Goal: Task Accomplishment & Management: Use online tool/utility

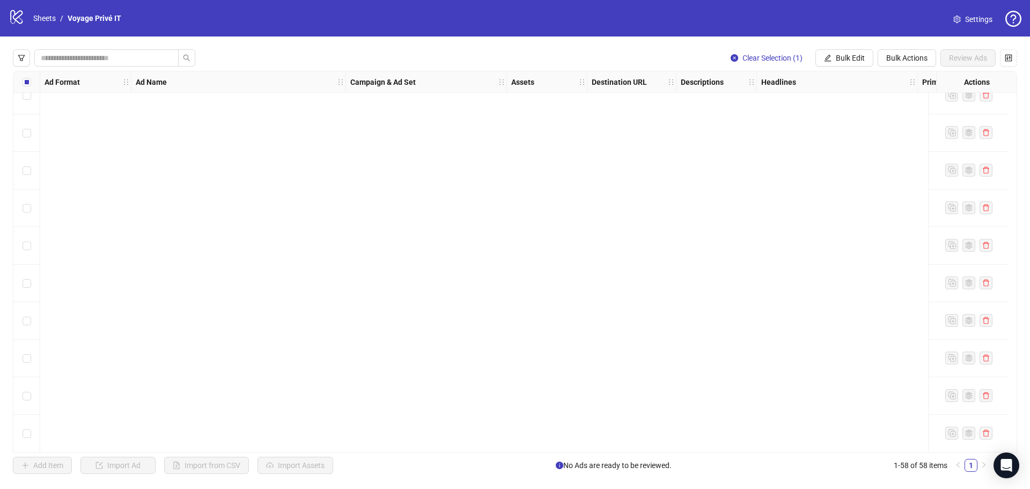
scroll to position [1823, 0]
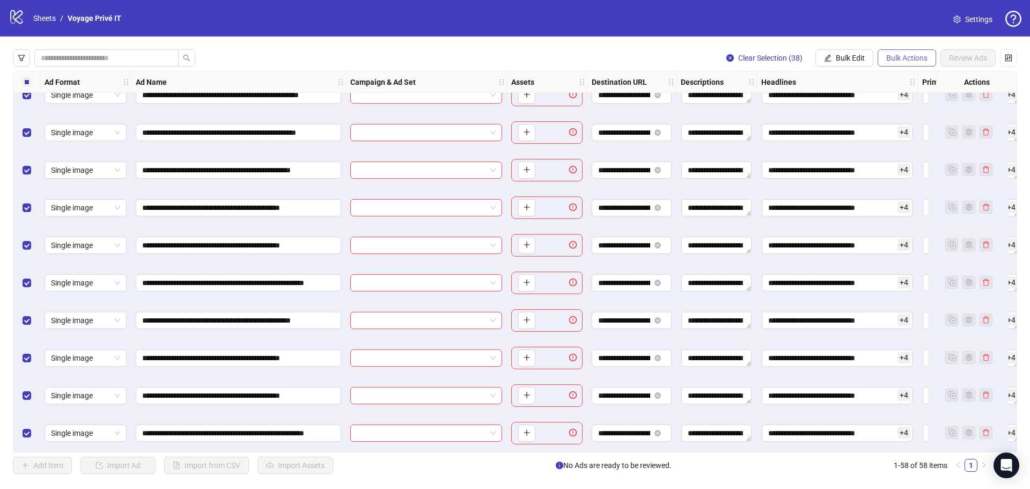
click at [904, 55] on span "Bulk Actions" at bounding box center [906, 58] width 41 height 9
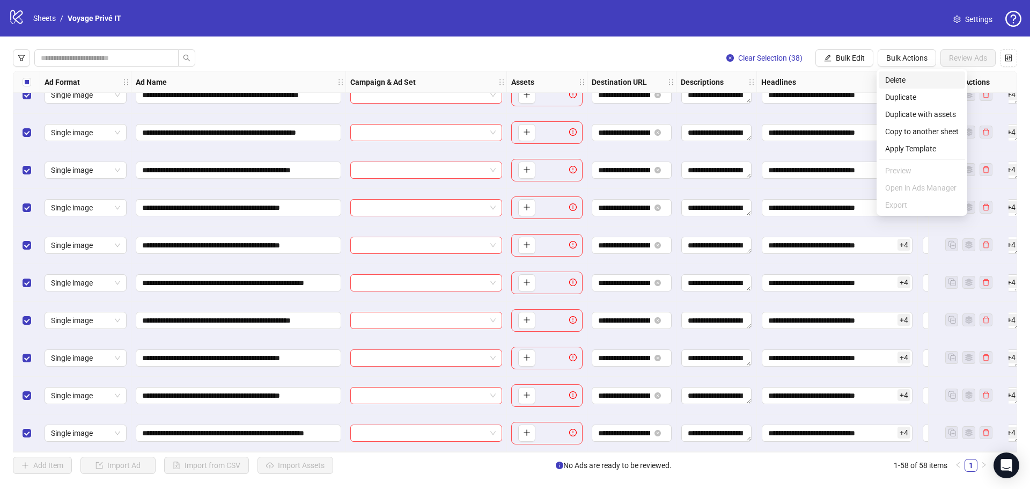
click at [895, 79] on span "Delete" at bounding box center [921, 80] width 73 height 12
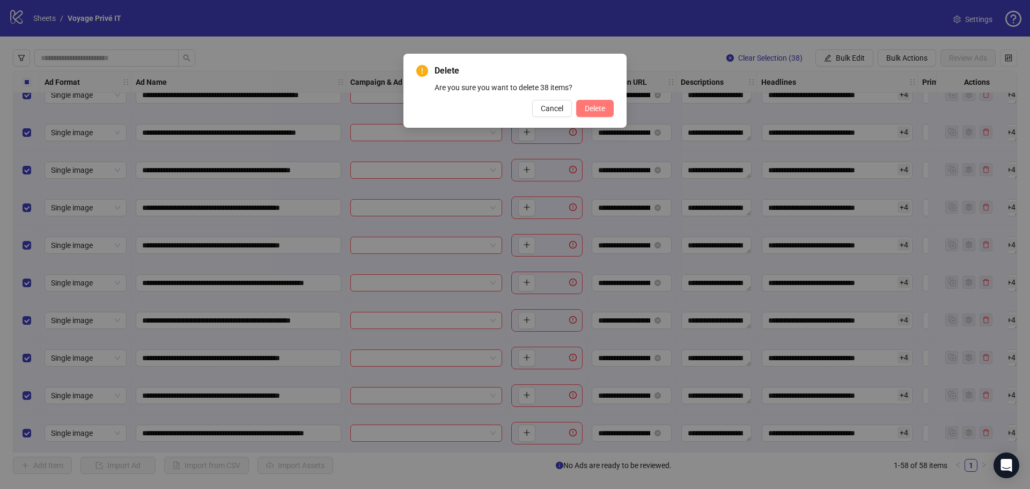
click at [598, 109] on span "Delete" at bounding box center [594, 108] width 20 height 9
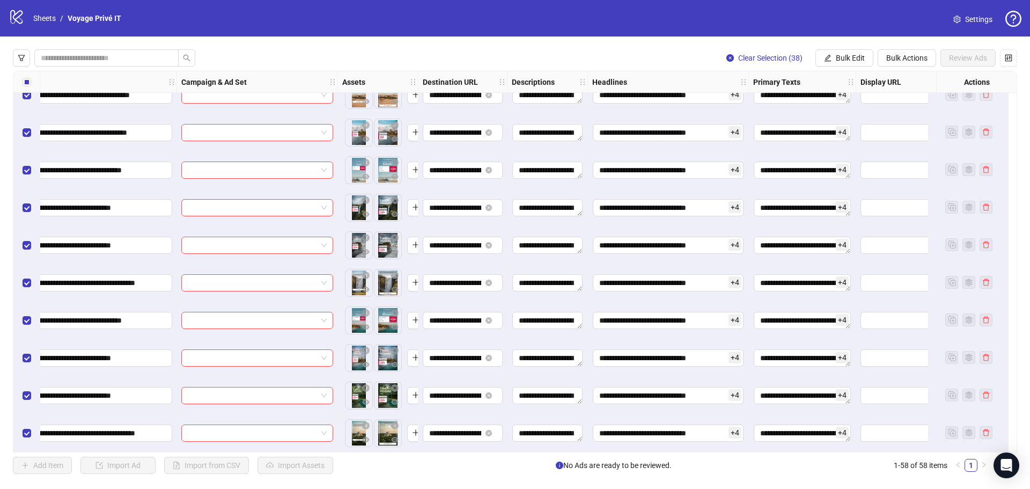
scroll to position [1823, 0]
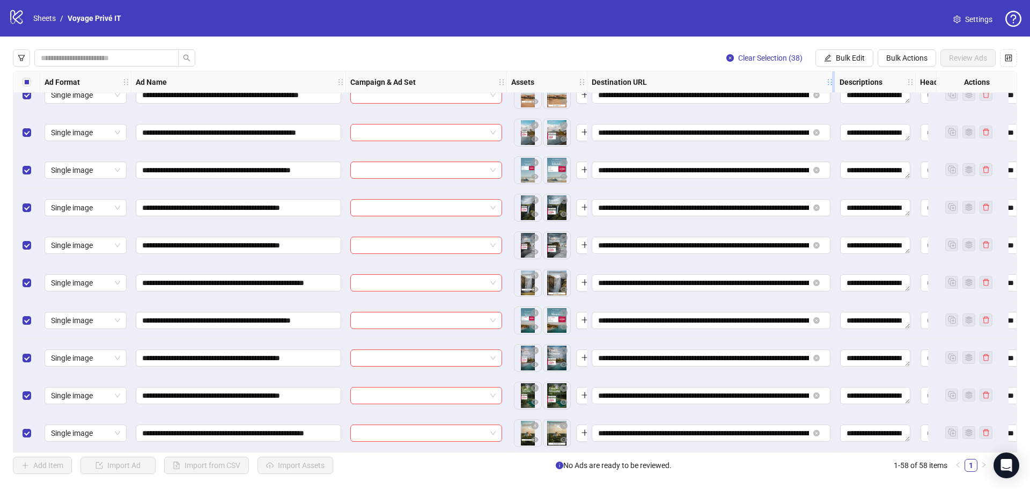
drag, startPoint x: 672, startPoint y: 82, endPoint x: 831, endPoint y: 88, distance: 158.9
click at [831, 88] on div "Destination URL" at bounding box center [711, 81] width 248 height 21
click at [852, 55] on span "Bulk Edit" at bounding box center [849, 58] width 29 height 9
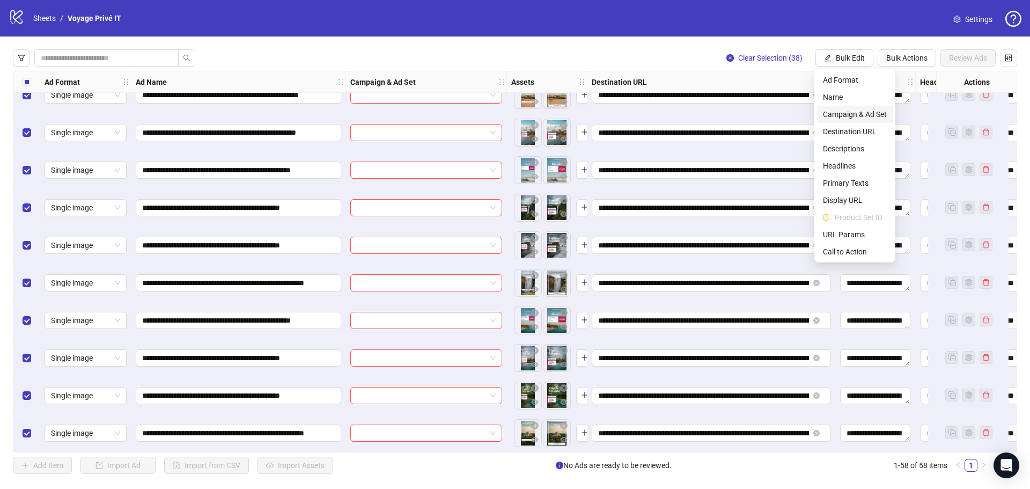
click at [861, 115] on span "Campaign & Ad Set" at bounding box center [855, 114] width 64 height 12
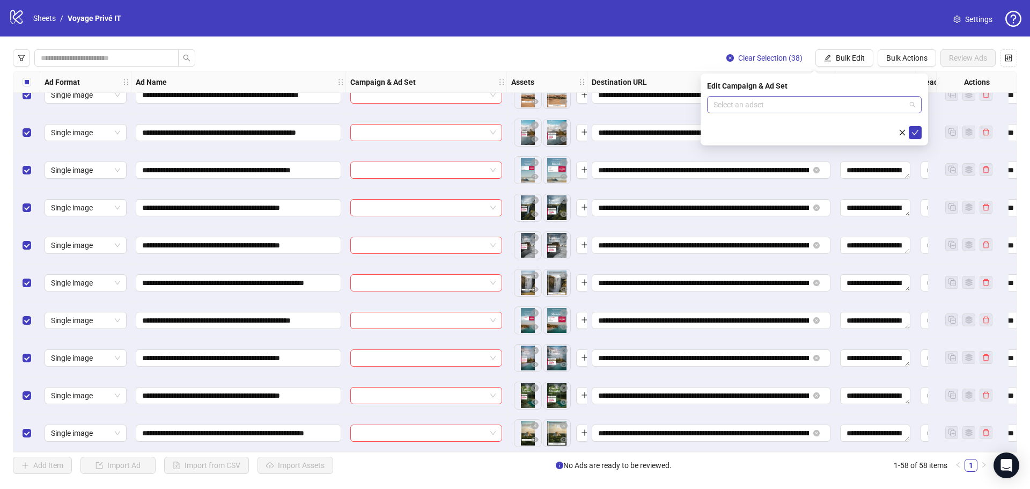
click at [785, 106] on input "search" at bounding box center [809, 105] width 192 height 16
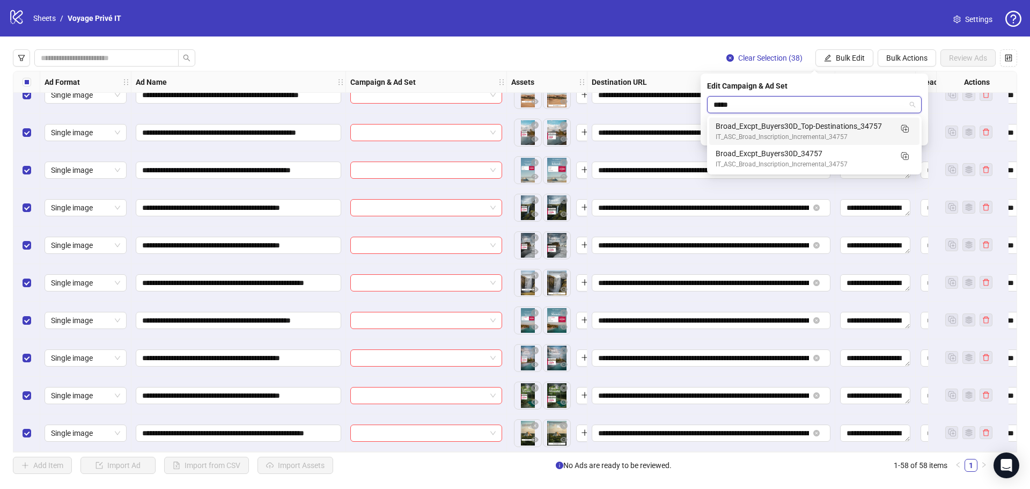
type input "*****"
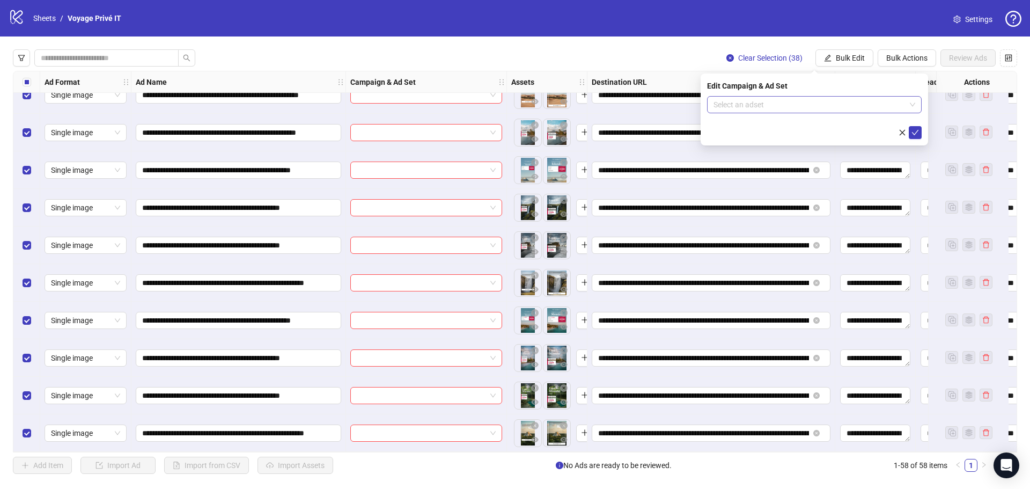
click at [774, 103] on input "search" at bounding box center [809, 105] width 192 height 16
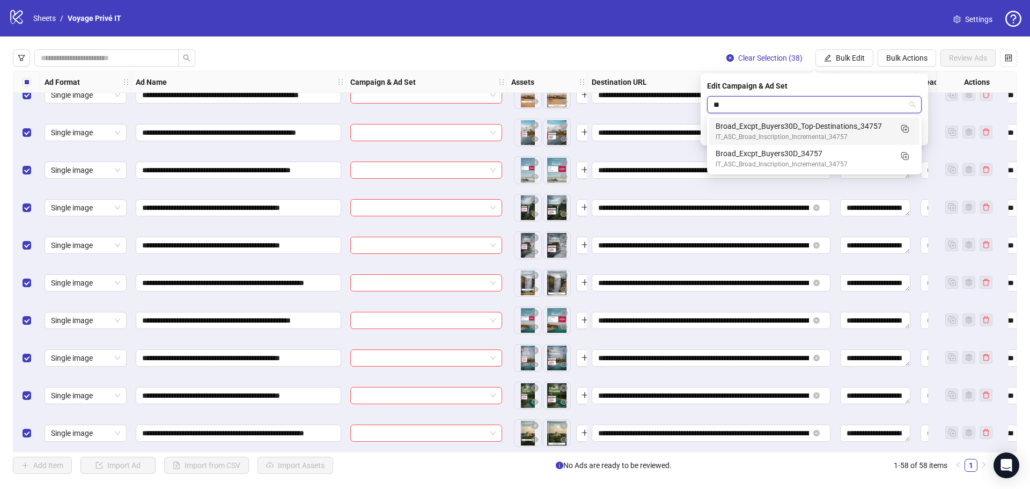
type input "***"
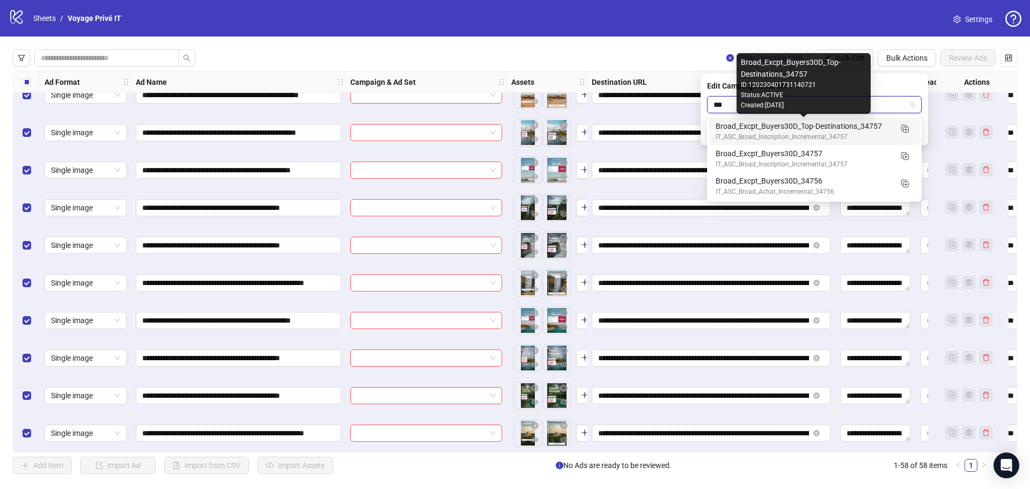
click at [794, 128] on div "Broad_Excpt_Buyers30D_Top-Destinations_34757" at bounding box center [803, 126] width 176 height 12
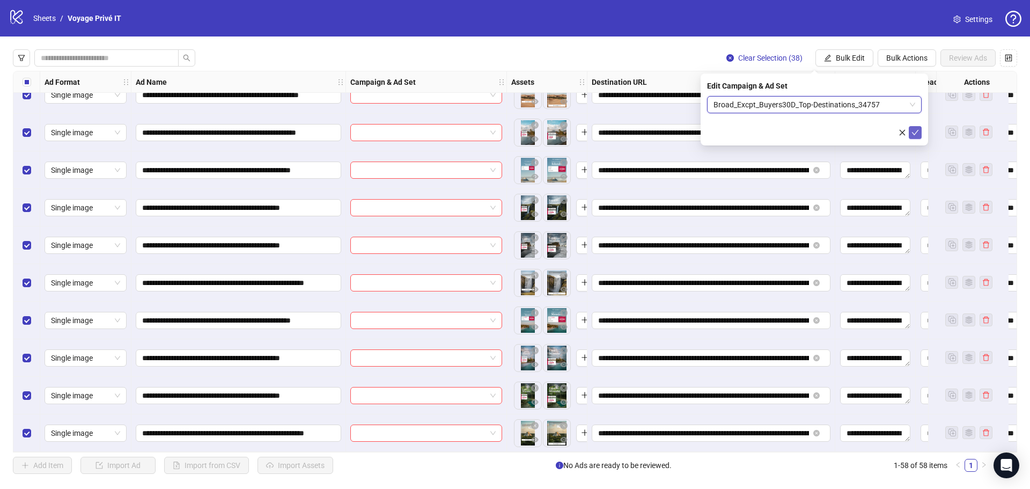
click at [912, 131] on icon "check" at bounding box center [915, 133] width 8 height 8
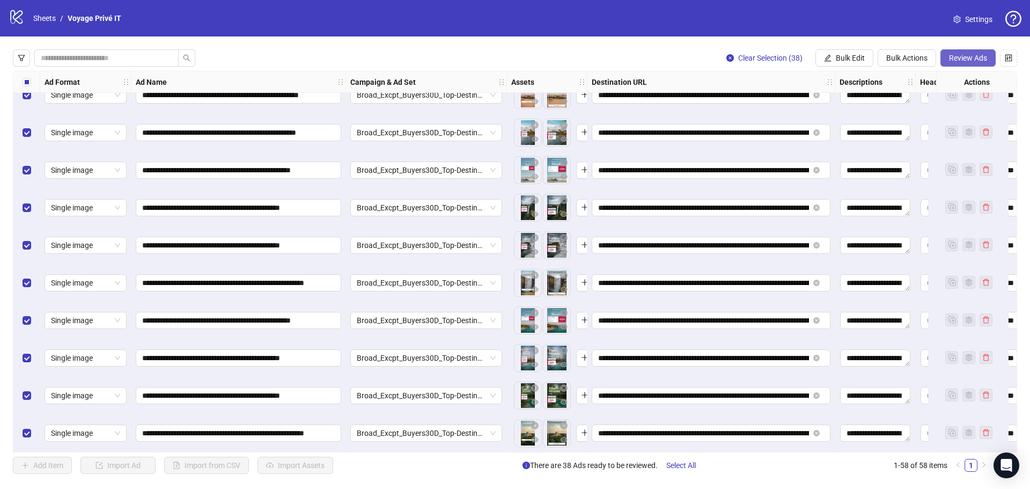
click at [983, 55] on span "Review Ads" at bounding box center [968, 58] width 38 height 9
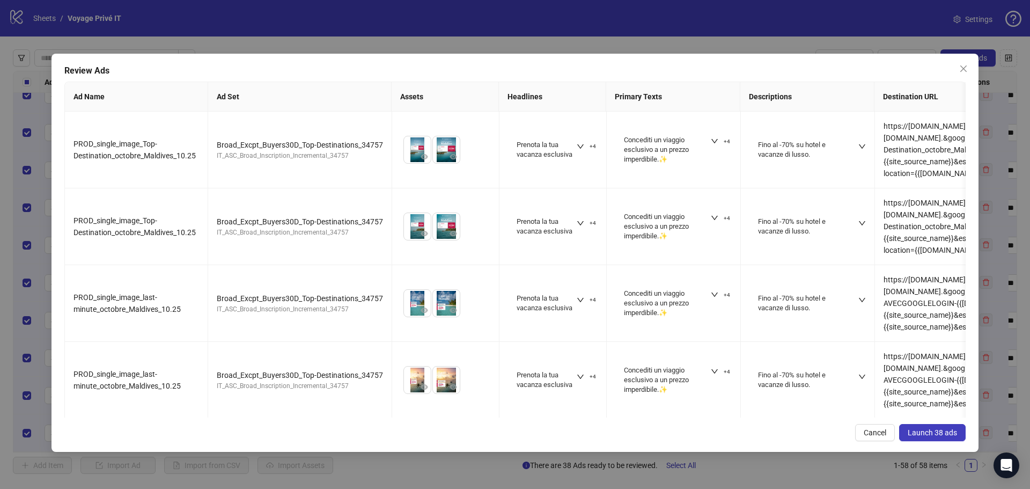
click at [944, 431] on span "Launch 38 ads" at bounding box center [931, 432] width 49 height 9
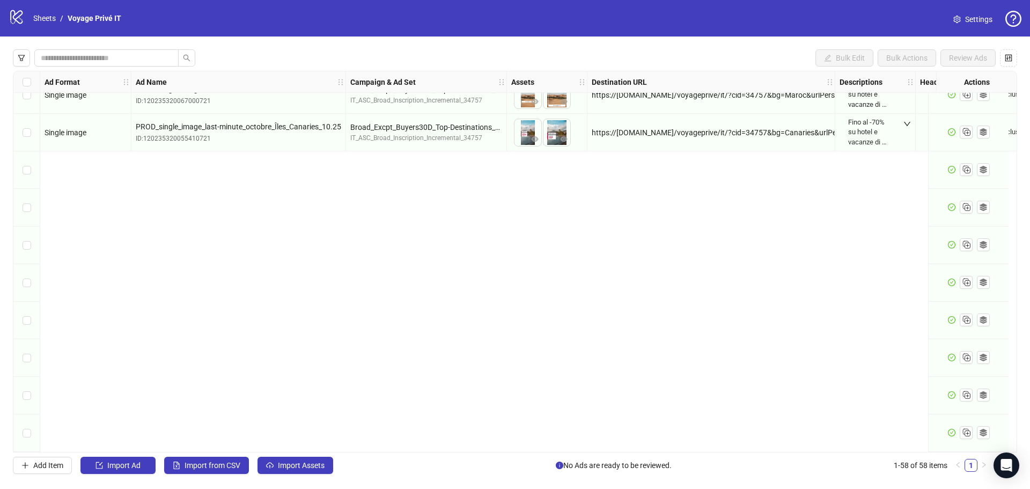
scroll to position [1447, 0]
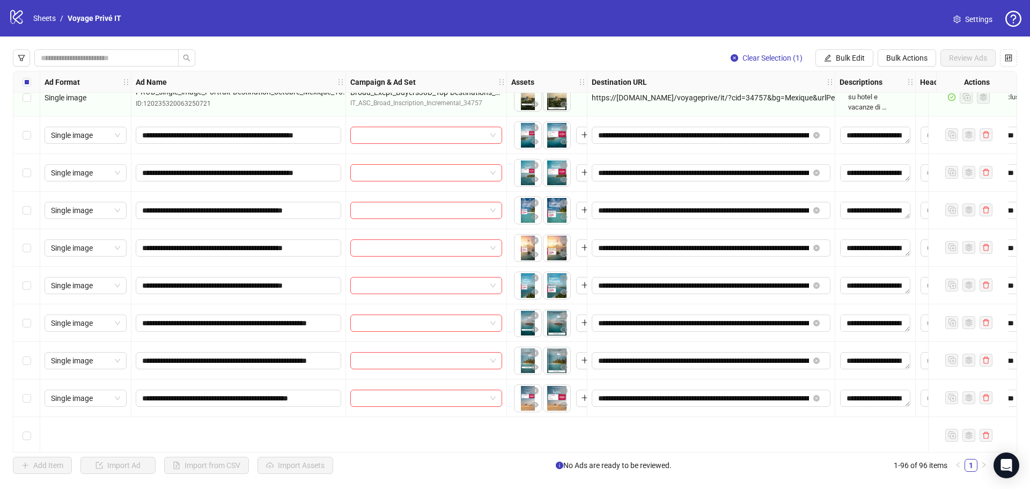
scroll to position [2069, 0]
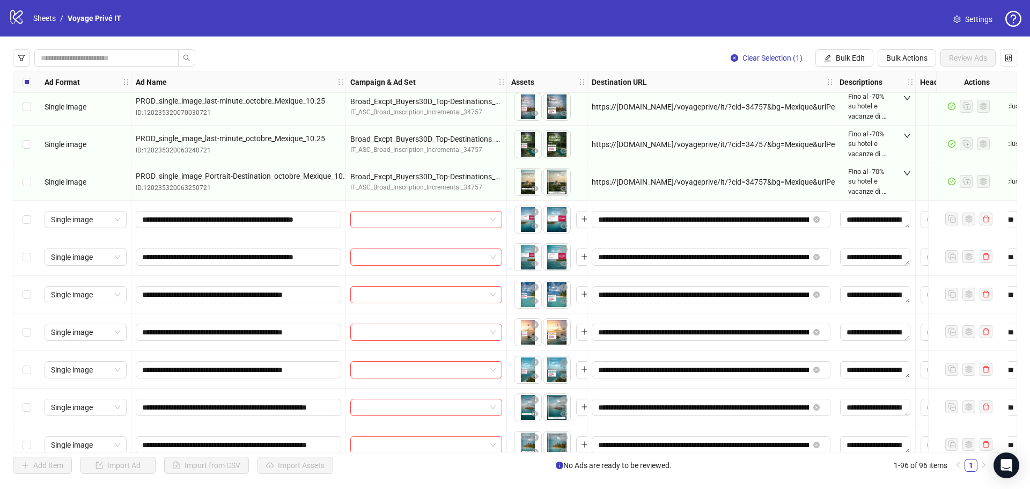
click at [32, 219] on div "Select row 59" at bounding box center [26, 220] width 27 height 38
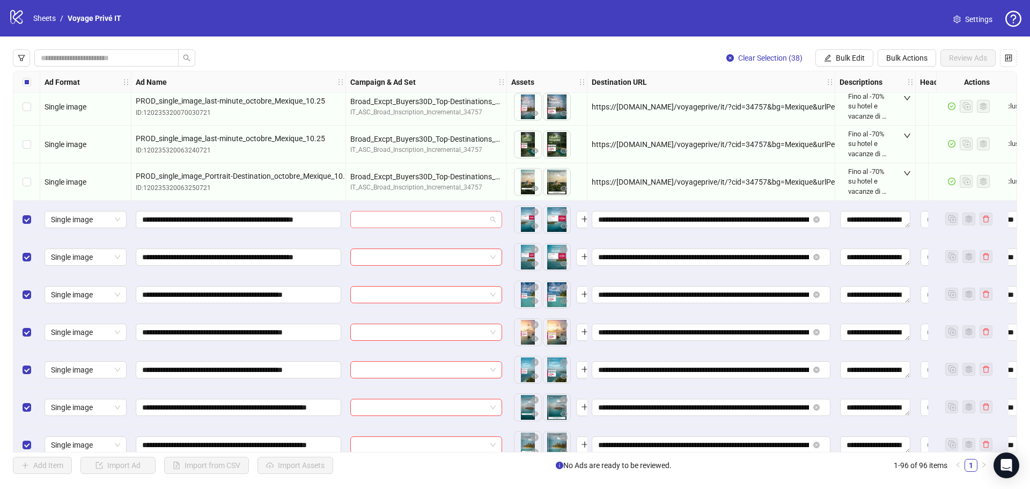
click at [492, 222] on span at bounding box center [426, 219] width 139 height 16
click at [853, 62] on span "Bulk Edit" at bounding box center [849, 58] width 29 height 9
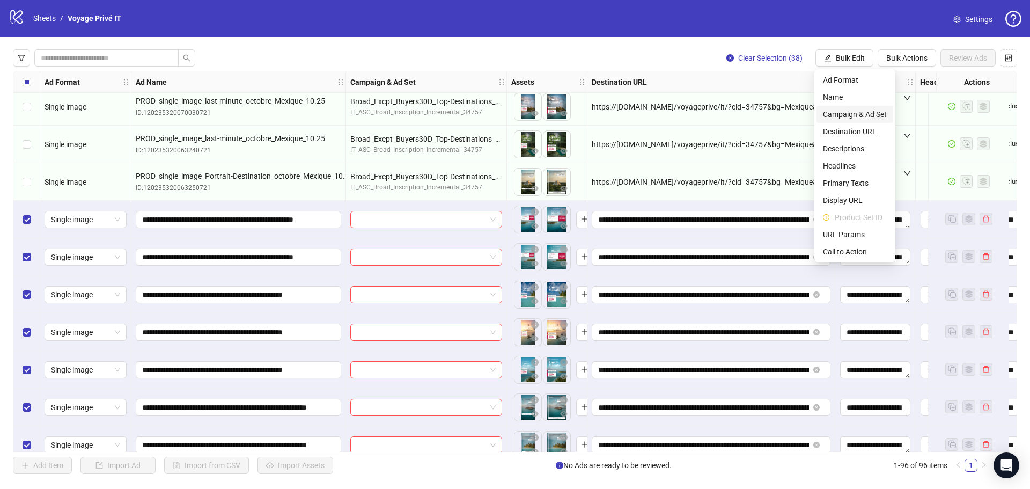
click at [853, 113] on span "Campaign & Ad Set" at bounding box center [855, 114] width 64 height 12
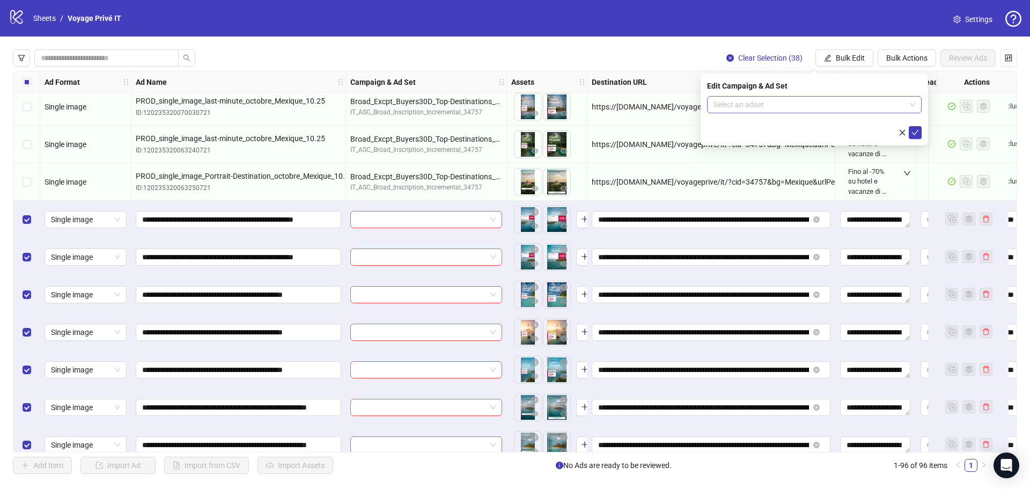
click at [758, 103] on input "search" at bounding box center [809, 105] width 192 height 16
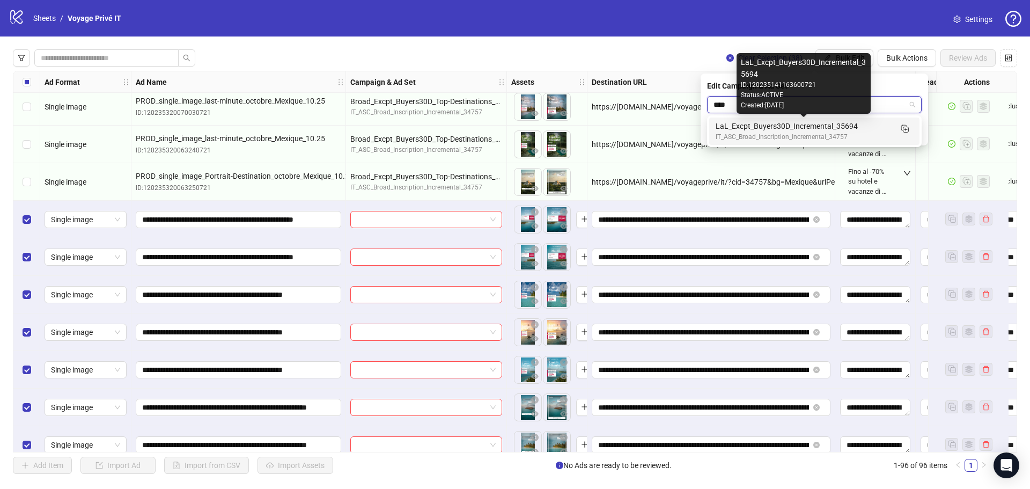
type input "*****"
click at [730, 131] on div "LaL_Excpt_Buyers30D_Incremental_35694" at bounding box center [803, 126] width 176 height 12
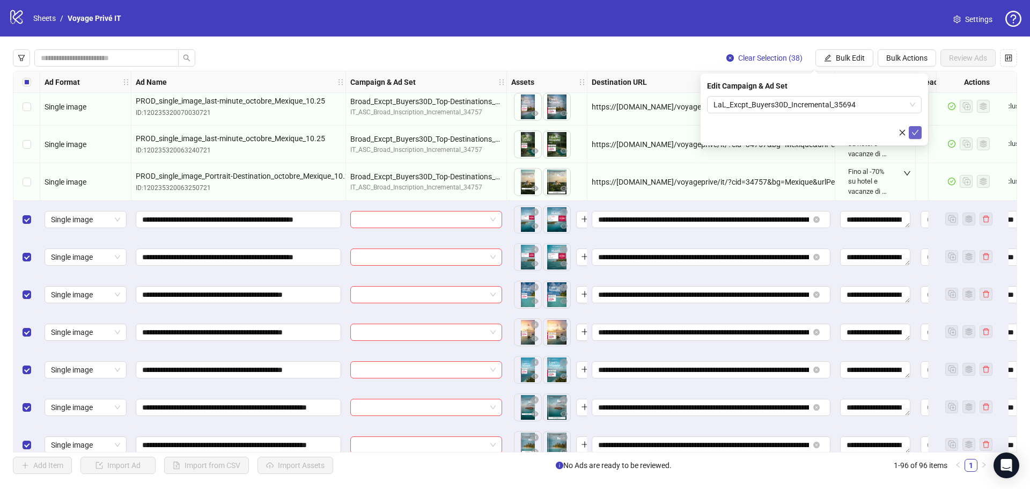
click at [915, 134] on icon "check" at bounding box center [915, 132] width 7 height 5
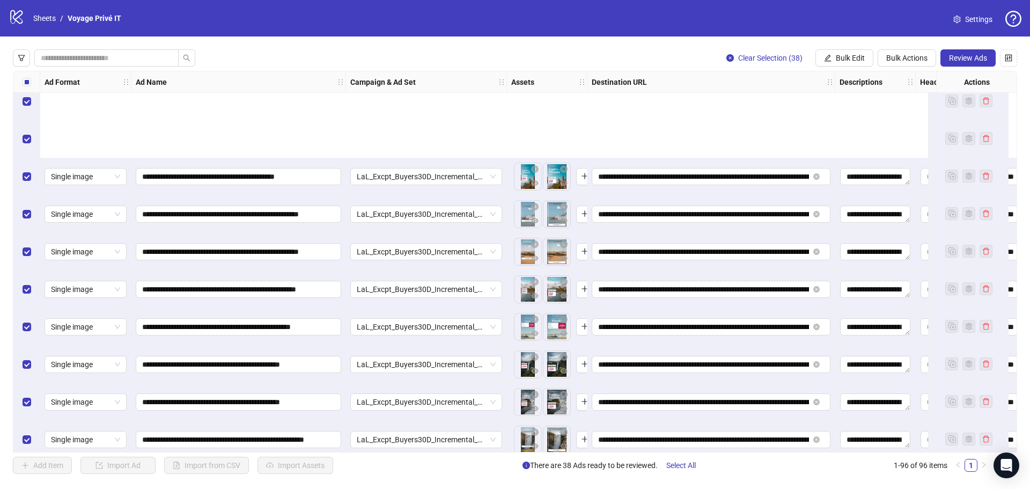
scroll to position [3249, 0]
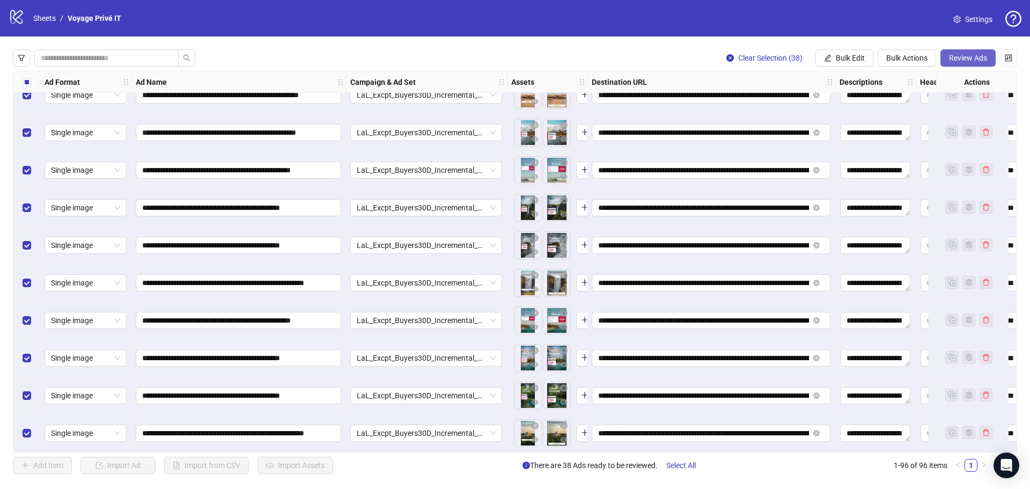
click at [965, 59] on span "Review Ads" at bounding box center [968, 58] width 38 height 9
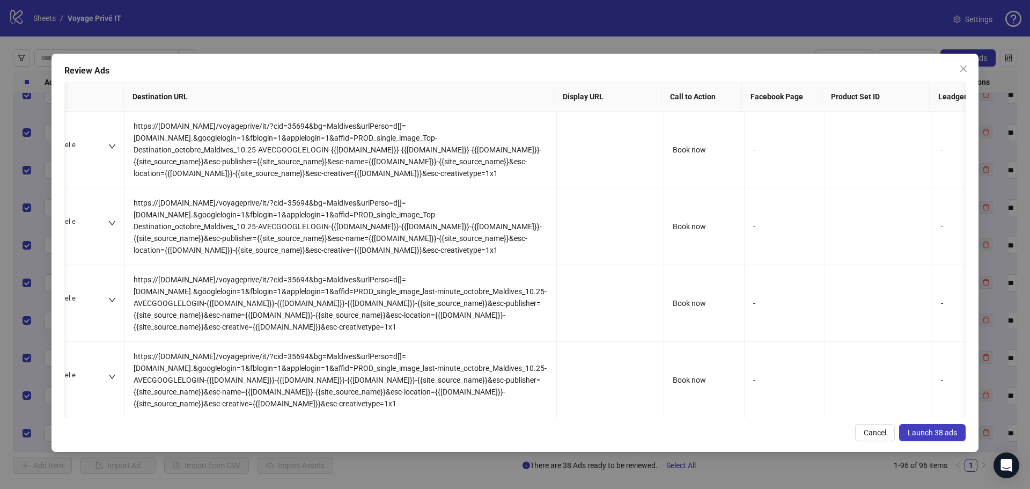
scroll to position [0, 1053]
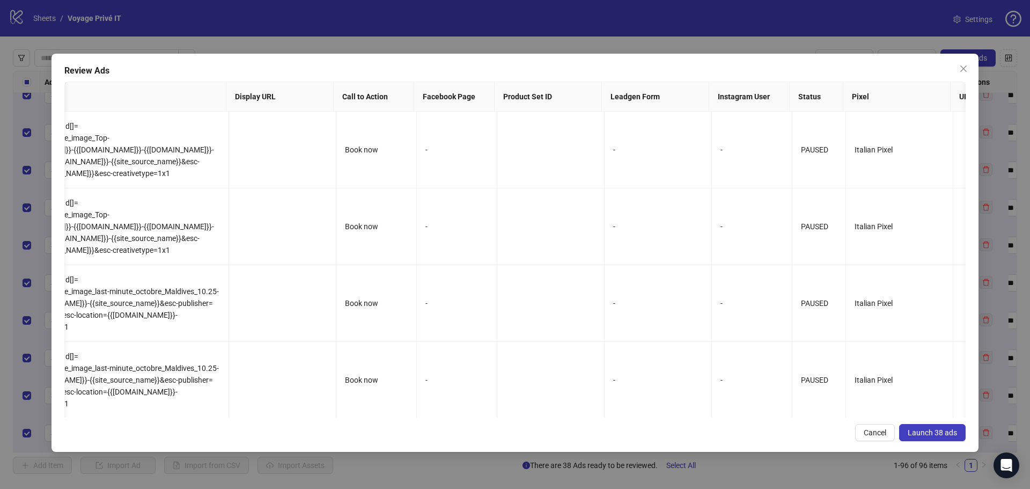
click at [937, 433] on span "Launch 38 ads" at bounding box center [931, 432] width 49 height 9
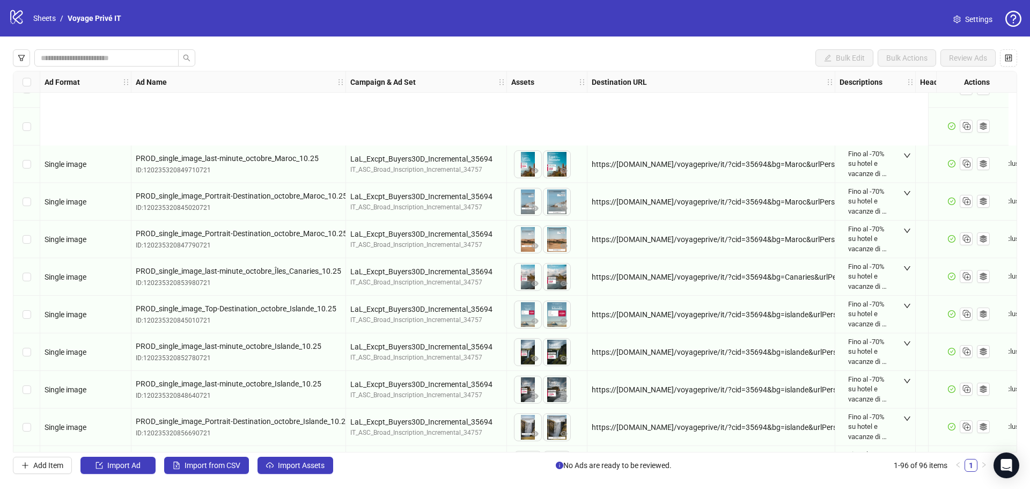
scroll to position [3249, 0]
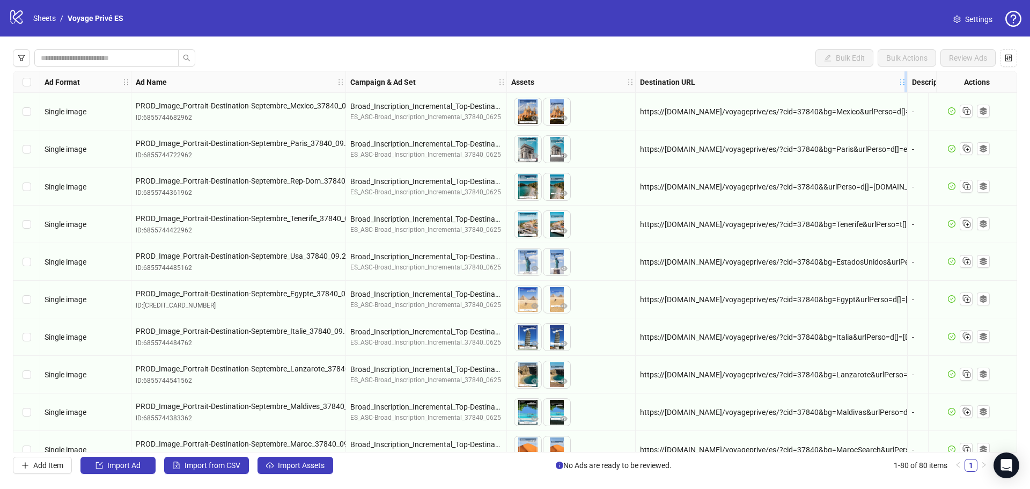
drag, startPoint x: 739, startPoint y: 83, endPoint x: 904, endPoint y: 88, distance: 164.7
click at [904, 88] on div "Destination URL" at bounding box center [771, 81] width 272 height 21
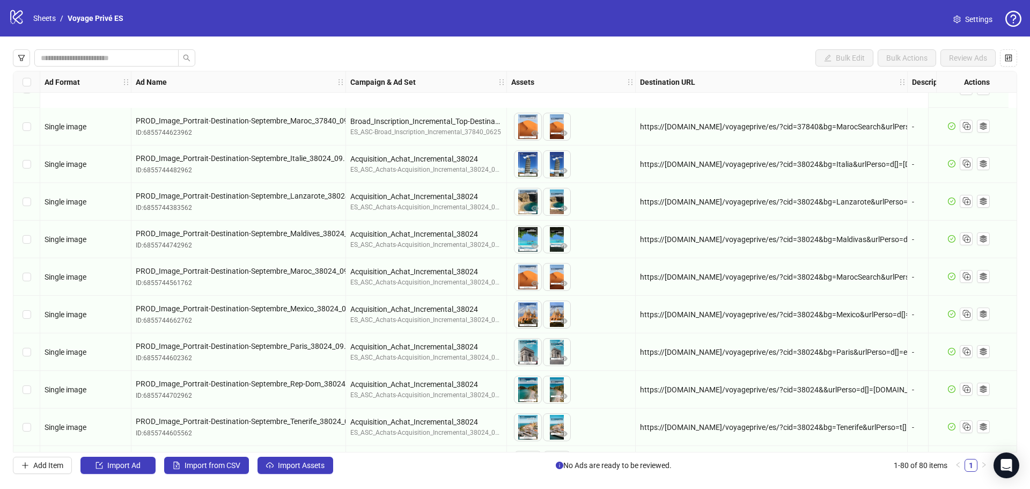
scroll to position [429, 0]
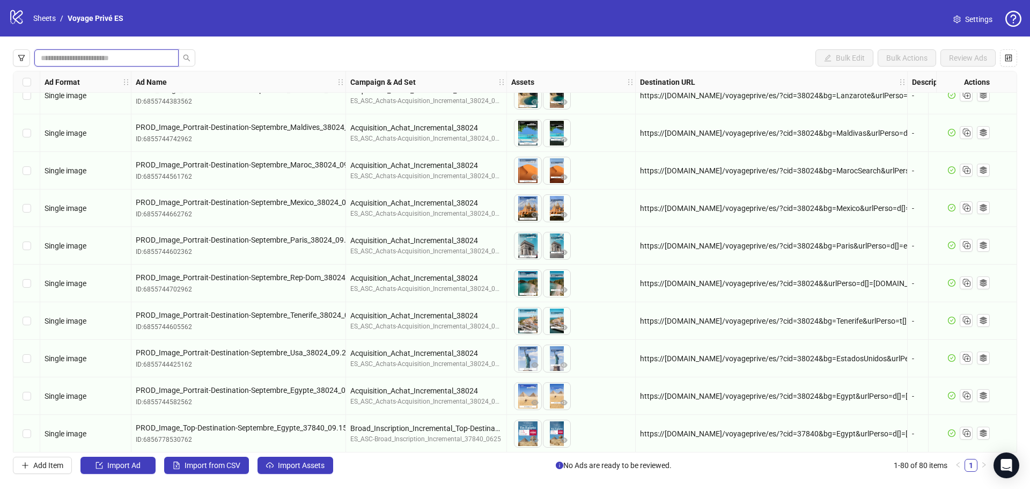
click at [160, 57] on input "search" at bounding box center [102, 58] width 123 height 12
click at [17, 58] on button "button" at bounding box center [21, 57] width 17 height 17
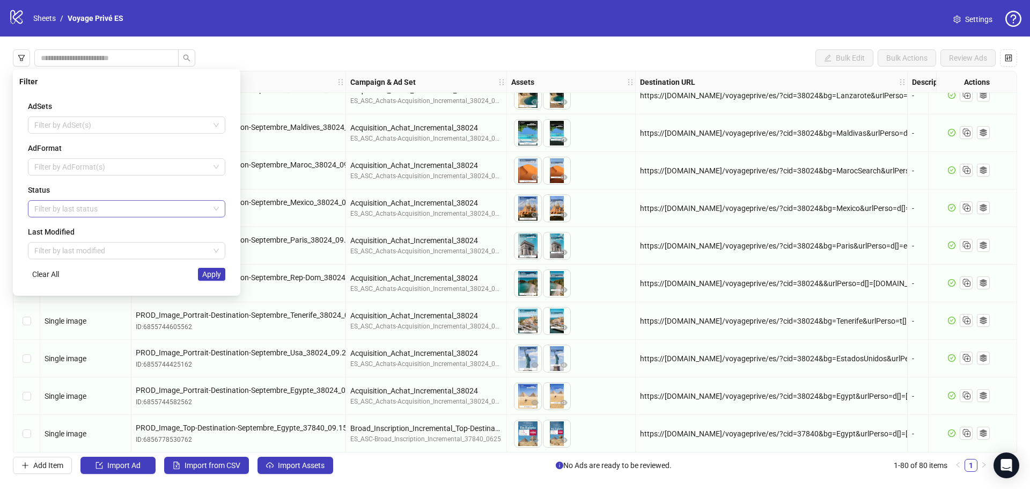
click at [95, 207] on div at bounding box center [121, 208] width 182 height 15
click at [57, 231] on div "Draft" at bounding box center [126, 230] width 180 height 12
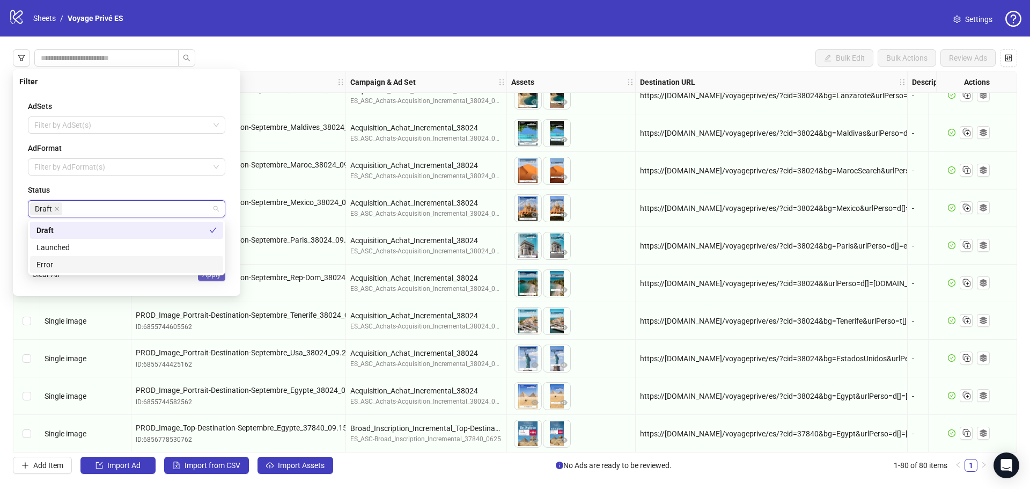
click at [212, 278] on span "Apply" at bounding box center [211, 274] width 19 height 9
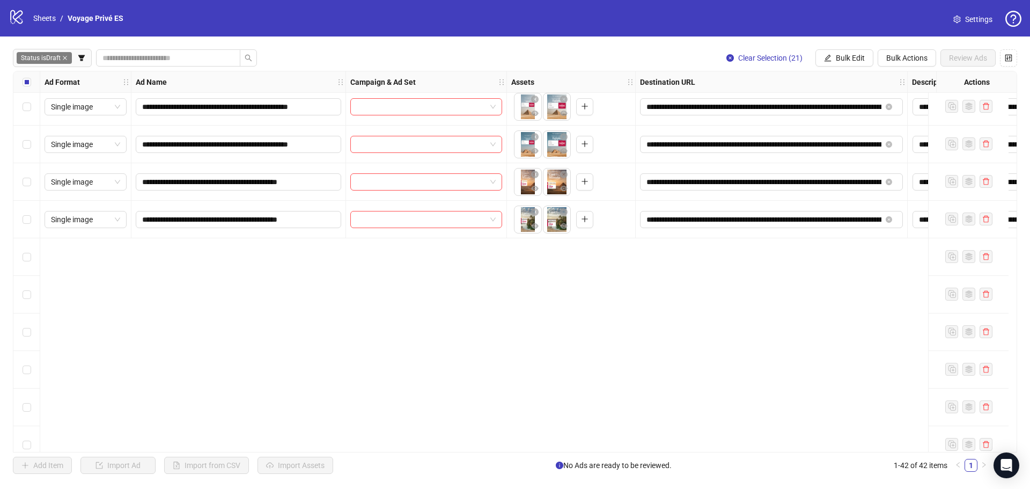
scroll to position [525, 0]
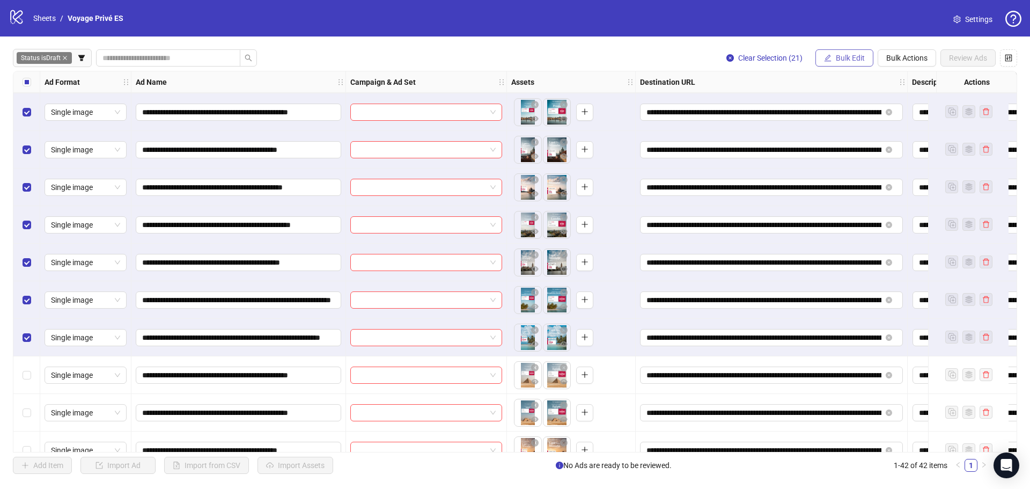
click at [867, 58] on button "Bulk Edit" at bounding box center [844, 57] width 58 height 17
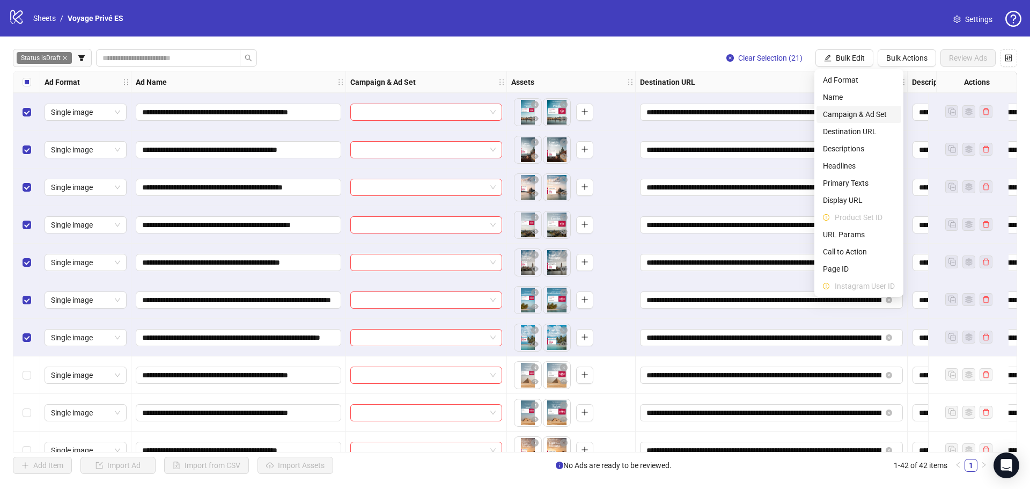
click at [855, 115] on span "Campaign & Ad Set" at bounding box center [859, 114] width 72 height 12
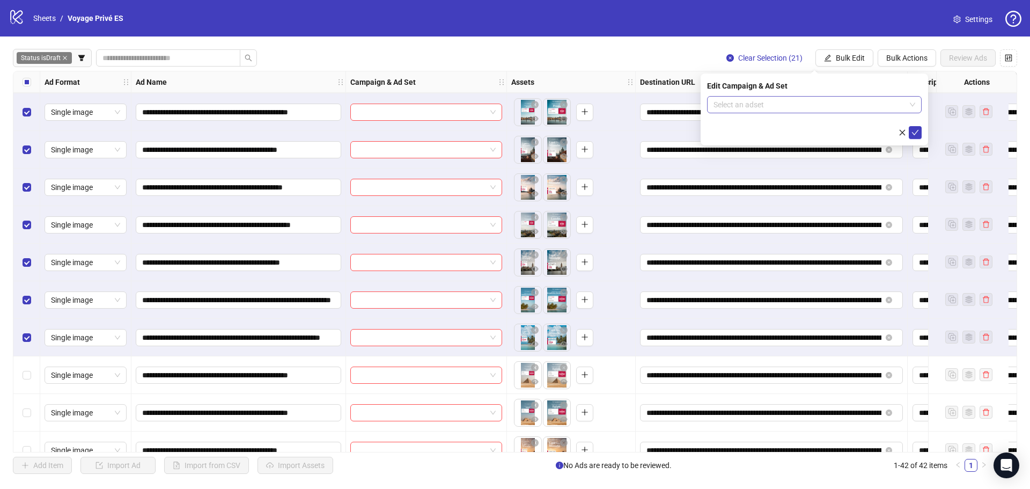
click at [756, 102] on input "search" at bounding box center [809, 105] width 192 height 16
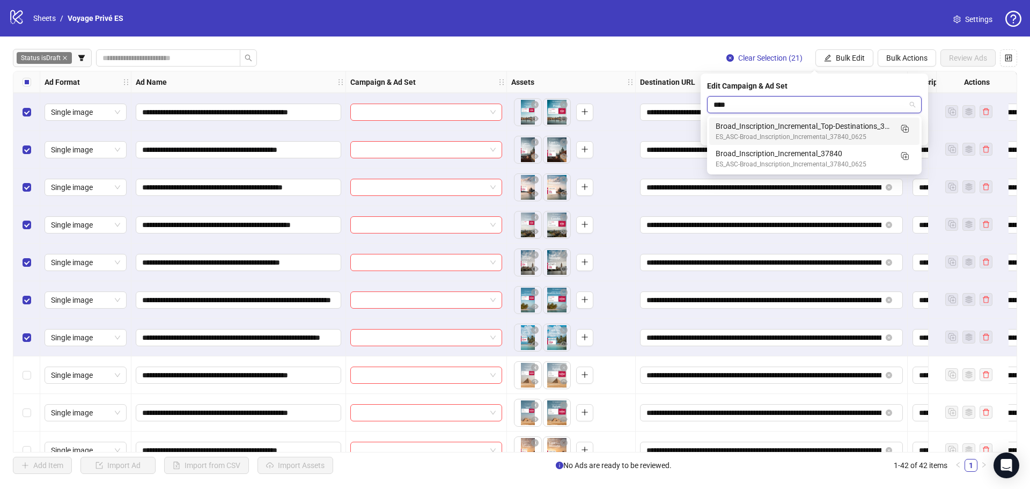
type input "*****"
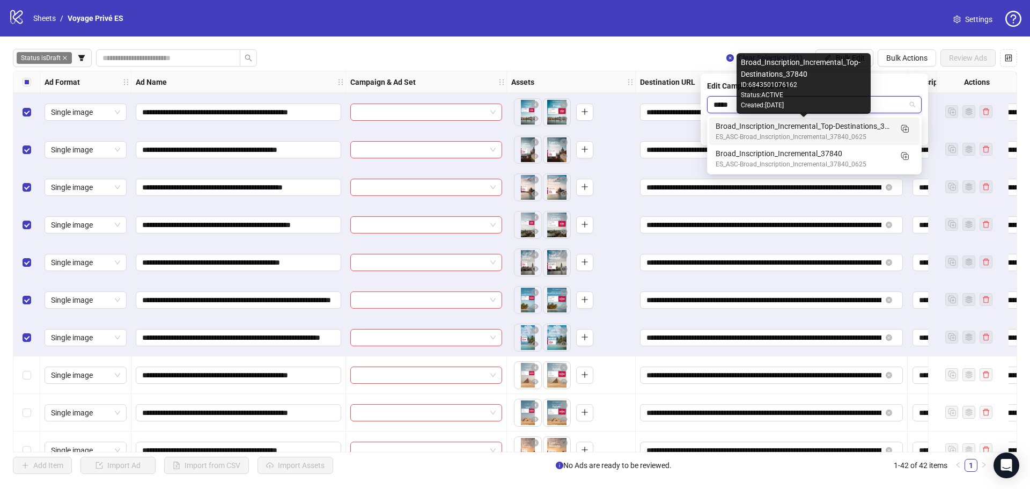
click at [790, 128] on div "Broad_Inscription_Incremental_Top-Destinations_37840" at bounding box center [803, 126] width 176 height 12
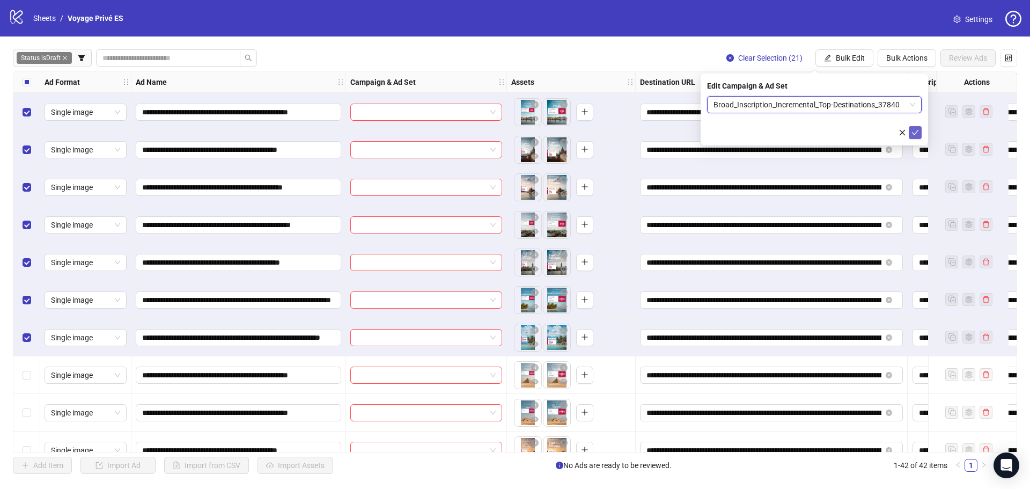
click at [916, 132] on icon "check" at bounding box center [915, 132] width 7 height 5
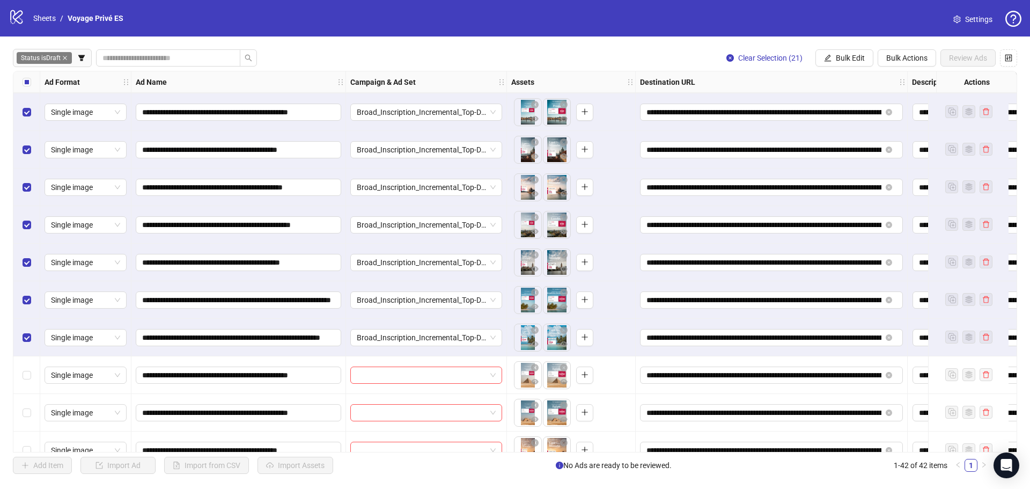
click at [38, 376] on div "Select row 22" at bounding box center [26, 375] width 27 height 38
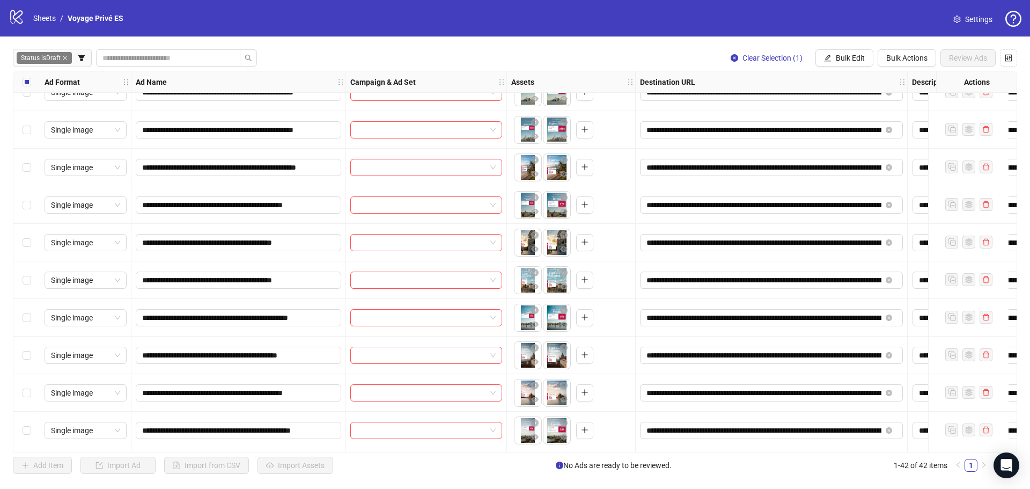
scroll to position [1222, 0]
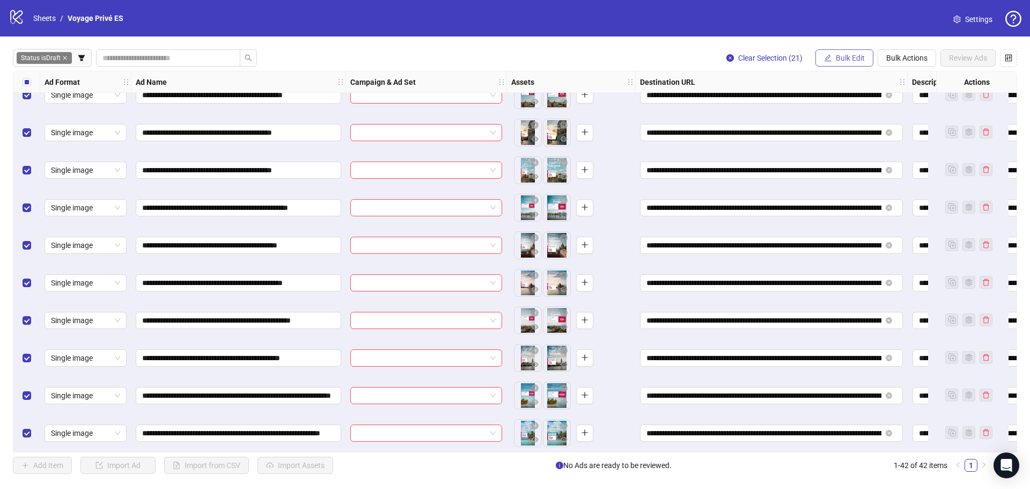
click at [857, 60] on span "Bulk Edit" at bounding box center [849, 58] width 29 height 9
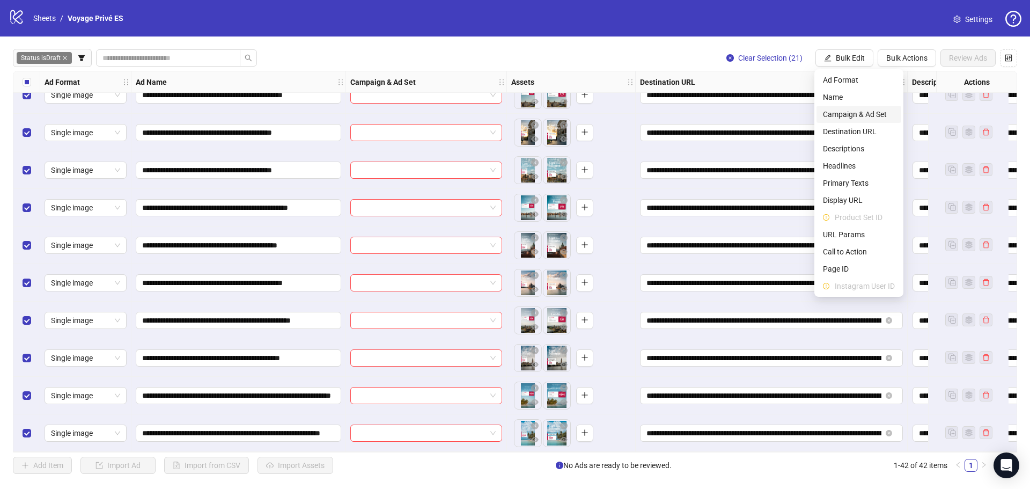
click at [851, 114] on span "Campaign & Ad Set" at bounding box center [859, 114] width 72 height 12
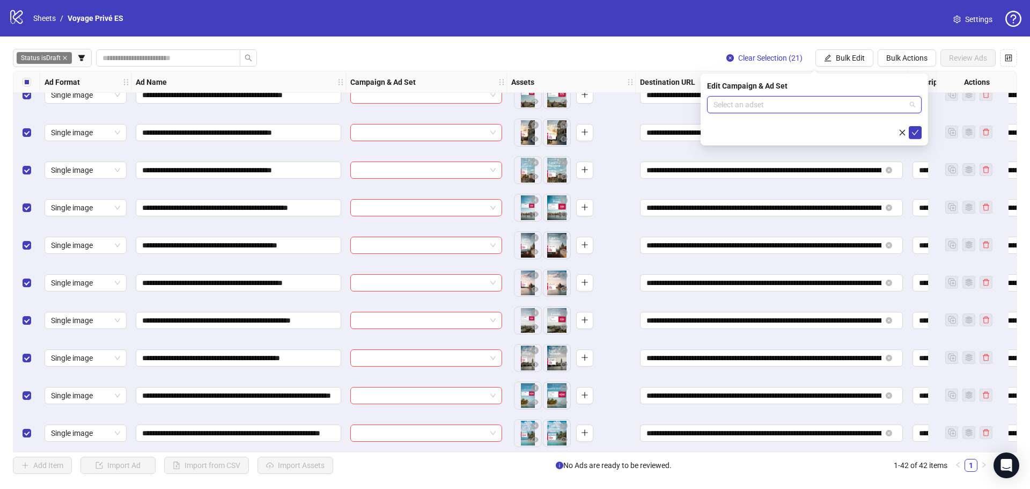
click at [789, 101] on input "search" at bounding box center [809, 105] width 192 height 16
type input "*****"
click at [797, 139] on div "ES_ASC-Broad_Inscription_Incremental_37840_0625" at bounding box center [803, 137] width 176 height 10
click at [916, 134] on icon "check" at bounding box center [915, 133] width 8 height 8
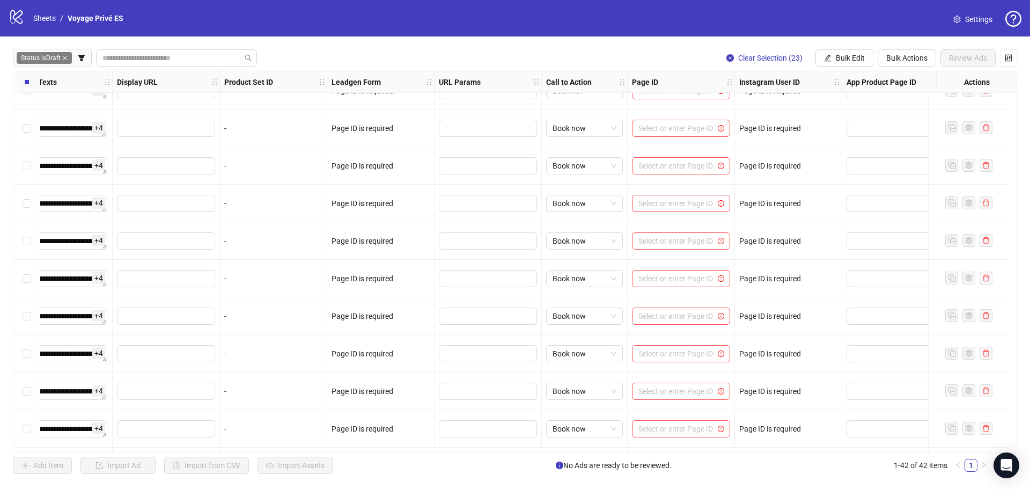
scroll to position [0, 1224]
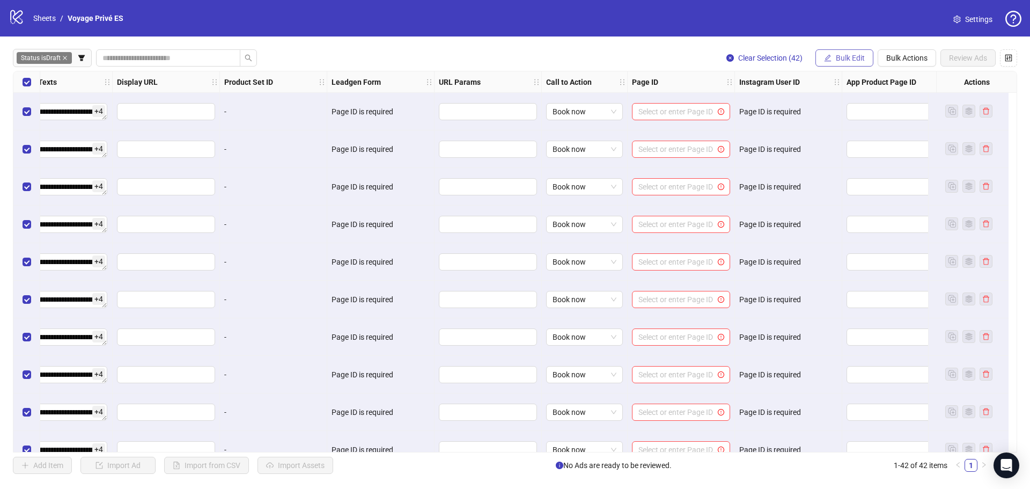
click at [838, 62] on span "Bulk Edit" at bounding box center [849, 58] width 29 height 9
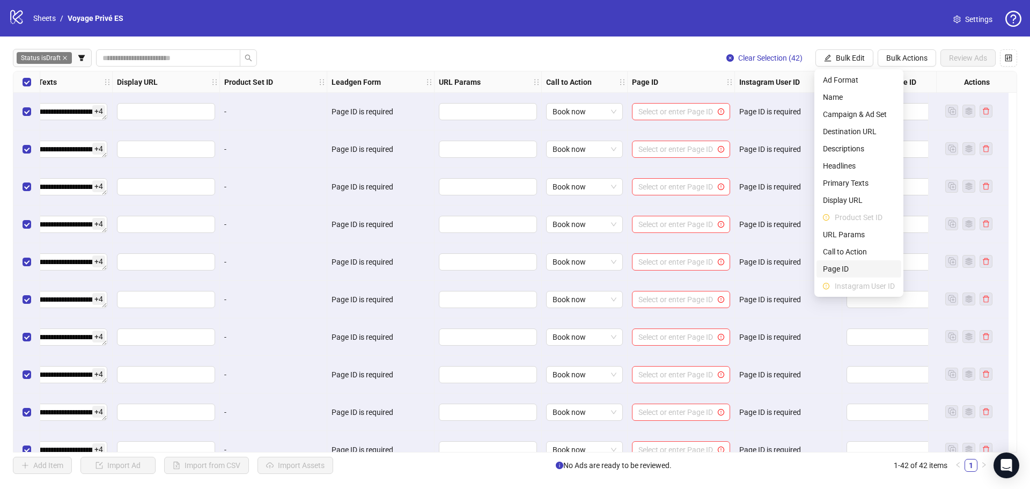
click at [850, 267] on span "Page ID" at bounding box center [859, 269] width 72 height 12
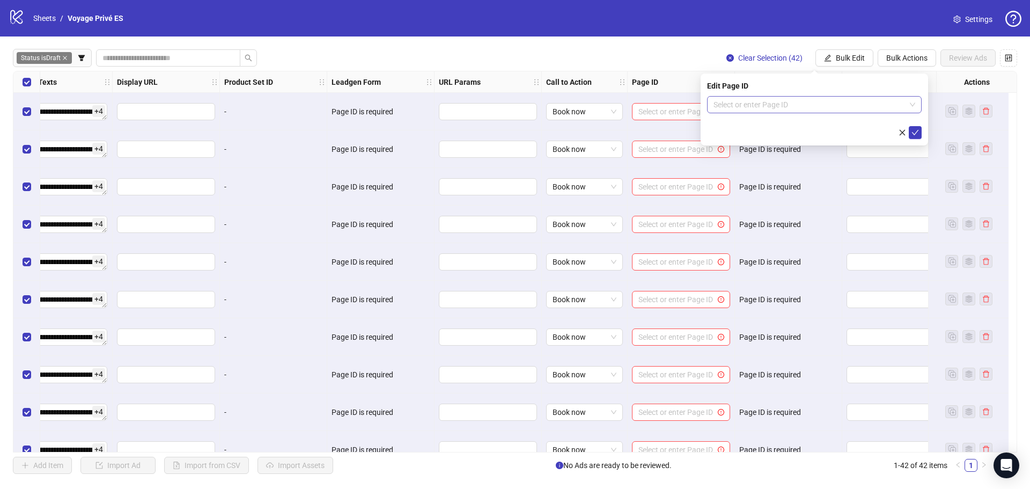
click at [767, 104] on input "search" at bounding box center [809, 105] width 192 height 16
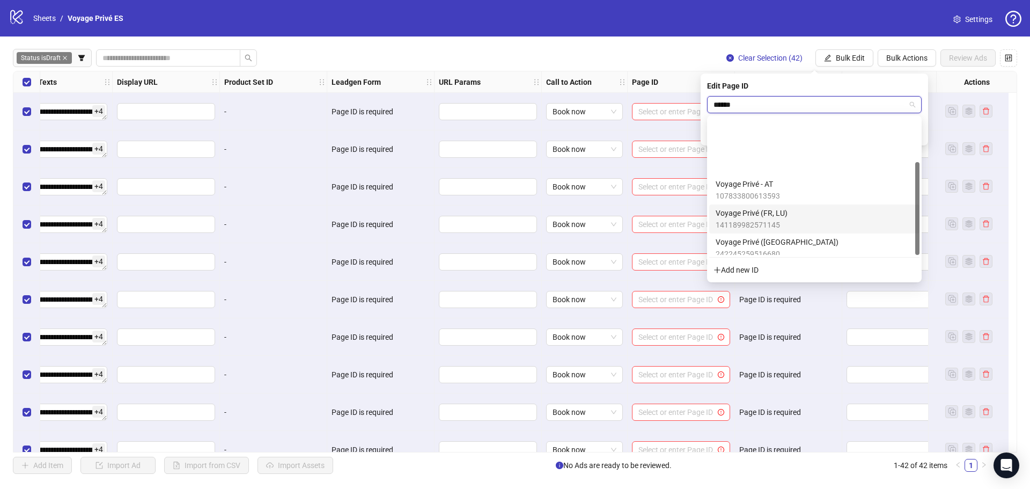
scroll to position [65, 0]
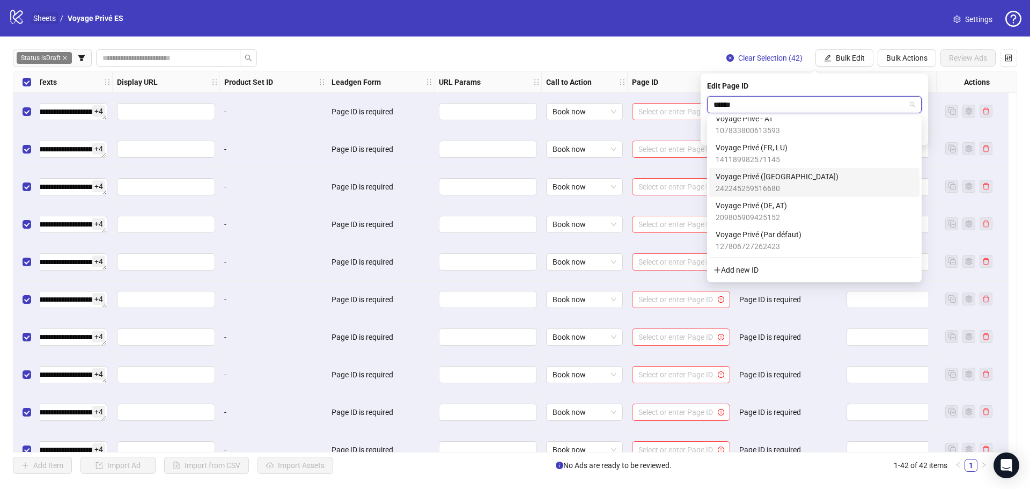
type input "******"
click at [35, 18] on link "Sheets" at bounding box center [44, 18] width 27 height 12
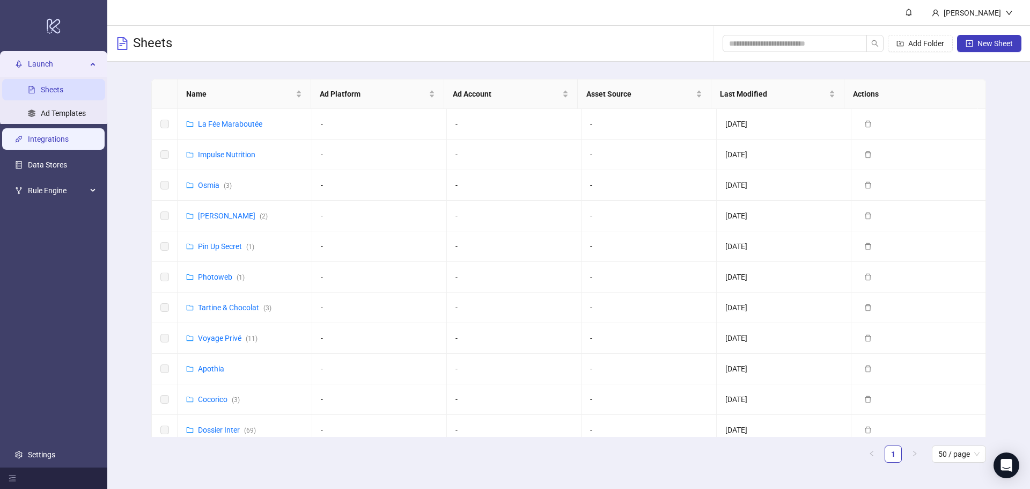
click at [45, 142] on link "Integrations" at bounding box center [48, 139] width 41 height 9
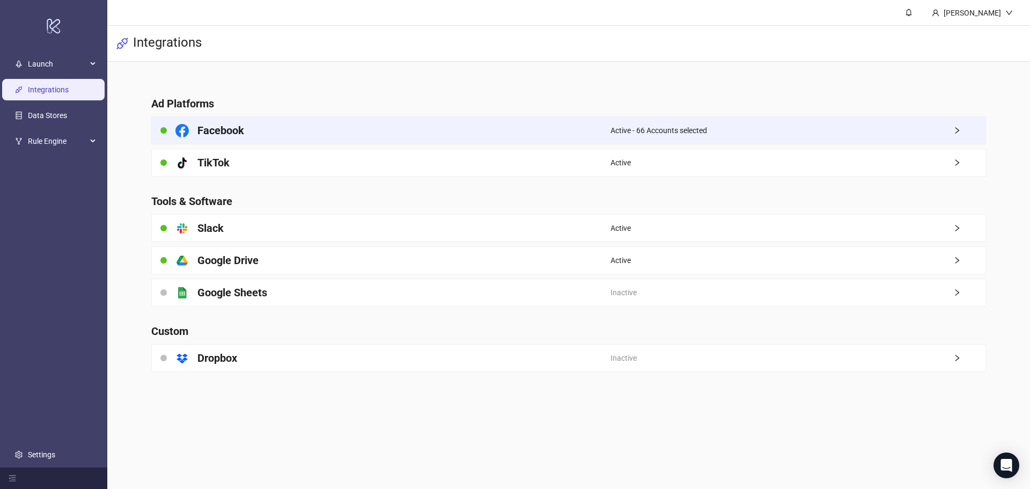
click at [624, 125] on span "Active - 66 Accounts selected" at bounding box center [658, 130] width 97 height 12
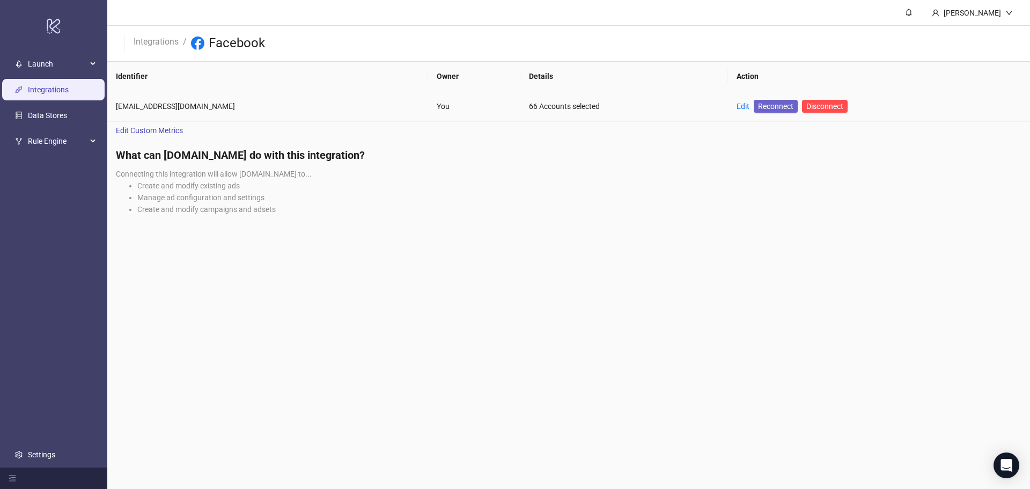
click at [758, 107] on span "Reconnect" at bounding box center [775, 106] width 35 height 12
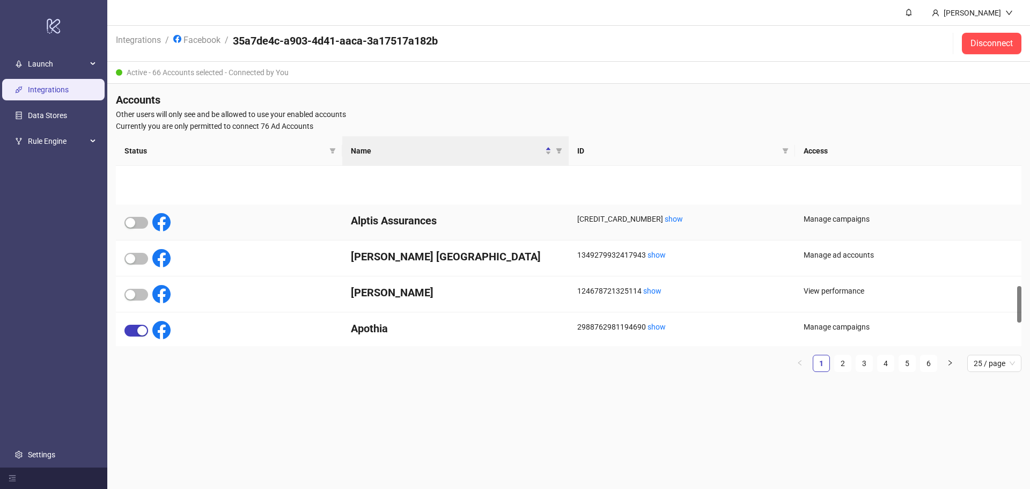
scroll to position [718, 0]
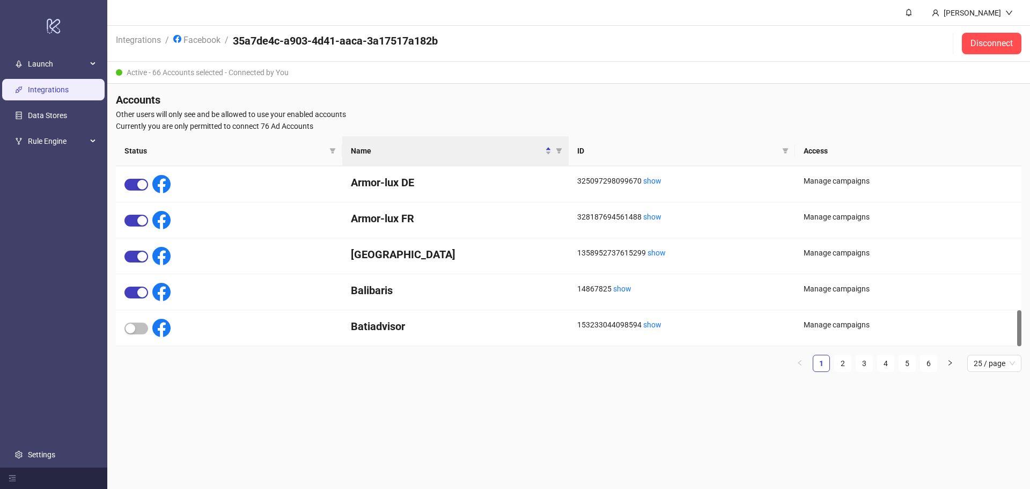
click at [69, 91] on link "Integrations" at bounding box center [48, 89] width 41 height 9
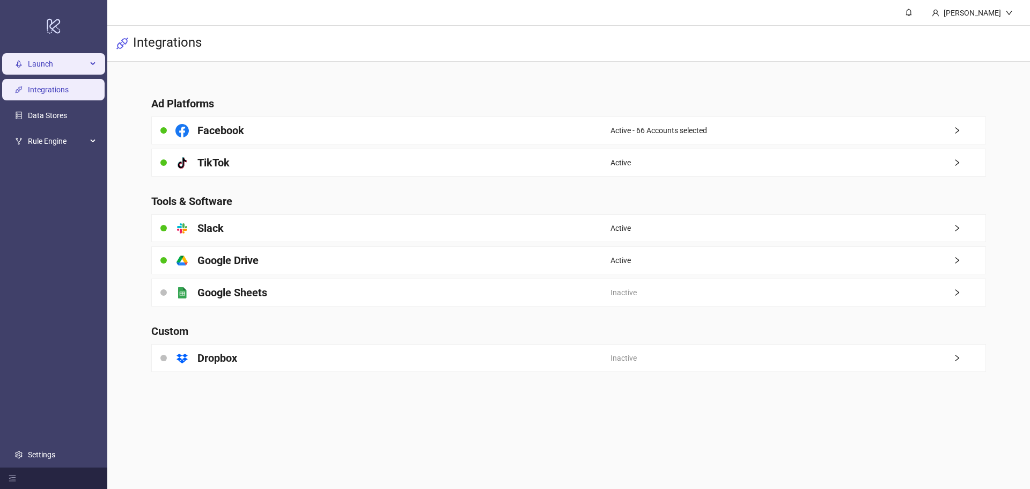
click at [57, 63] on span "Launch" at bounding box center [57, 63] width 59 height 21
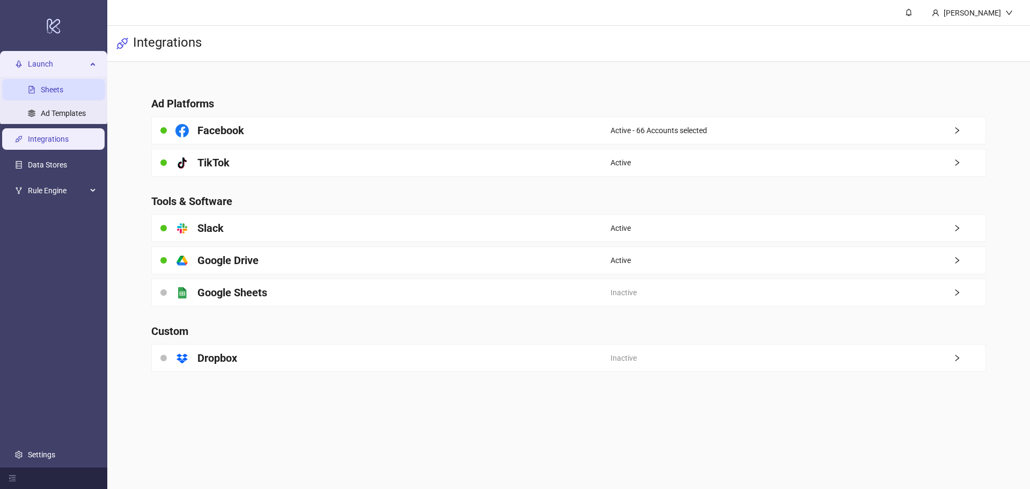
click at [63, 91] on link "Sheets" at bounding box center [52, 89] width 23 height 9
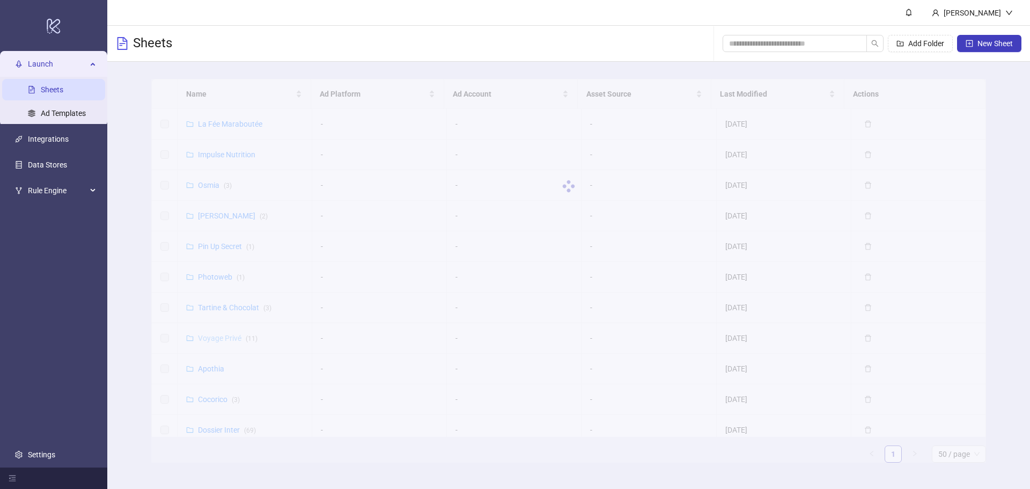
click at [225, 338] on div "Name Ad Platform Ad Account Asset Source Last Modified Actions La Fée Marabouté…" at bounding box center [568, 270] width 834 height 383
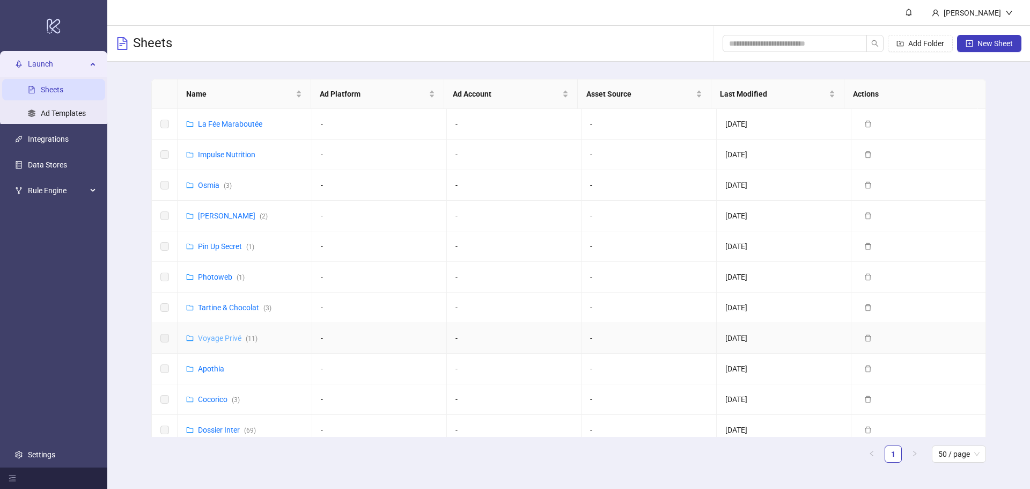
click at [225, 338] on link "Voyage Privé ( 11 )" at bounding box center [228, 338] width 60 height 9
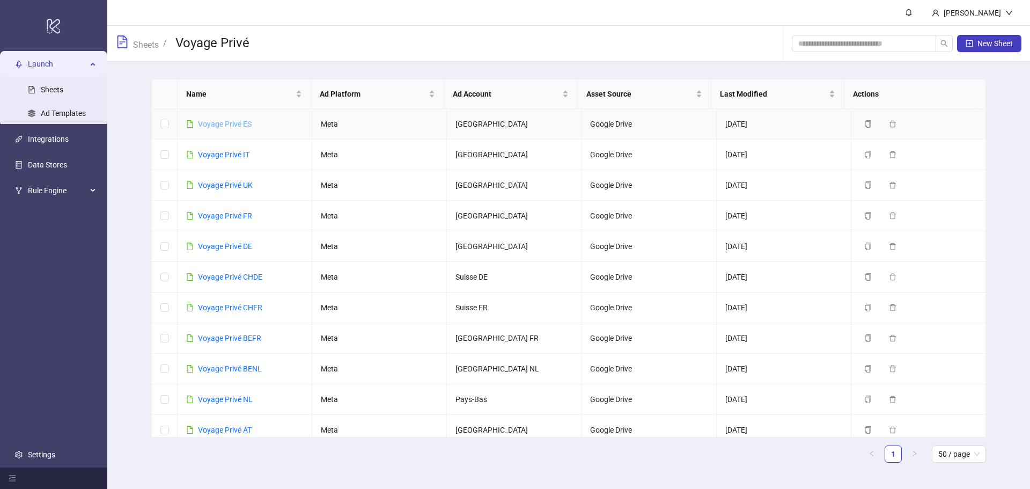
click at [226, 125] on link "Voyage Privé ES" at bounding box center [225, 124] width 54 height 9
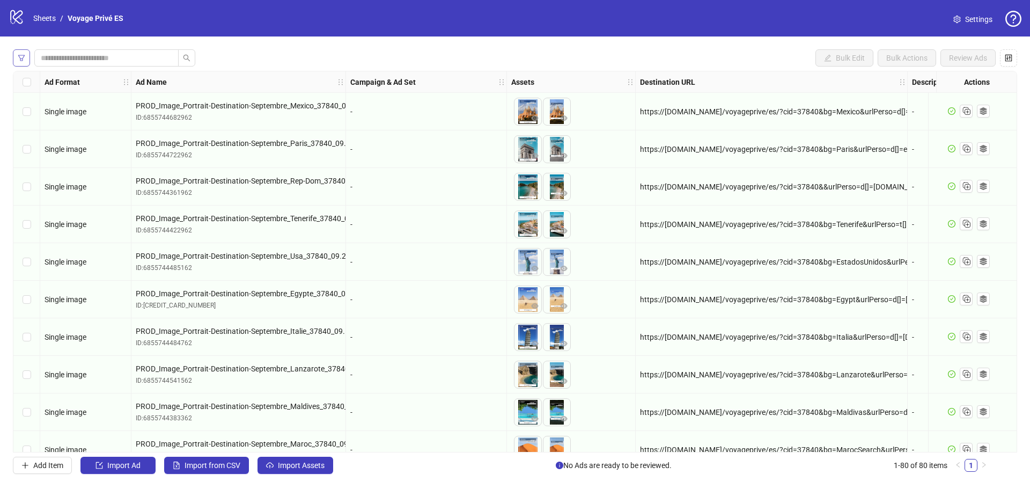
click at [23, 58] on icon "filter" at bounding box center [22, 58] width 8 height 8
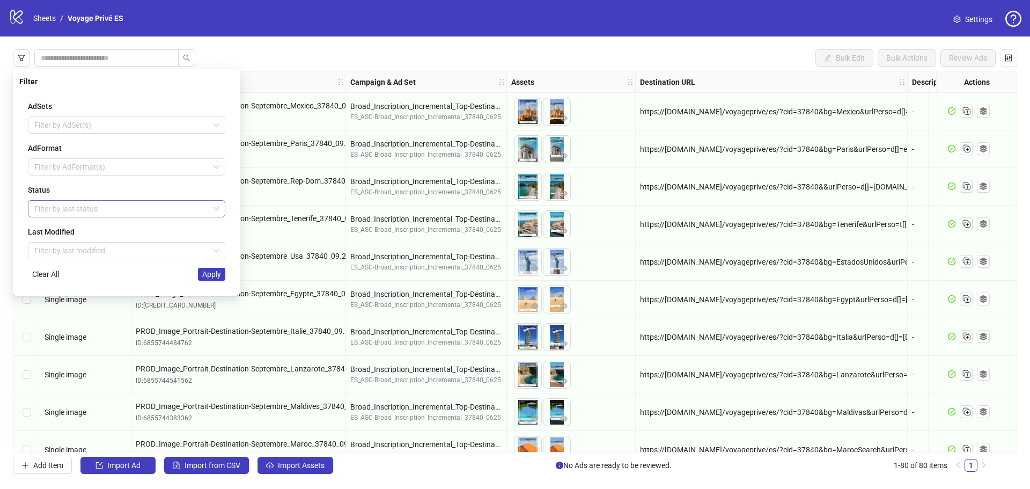
click at [72, 213] on div at bounding box center [121, 208] width 182 height 15
click at [71, 233] on div "Draft" at bounding box center [126, 230] width 180 height 12
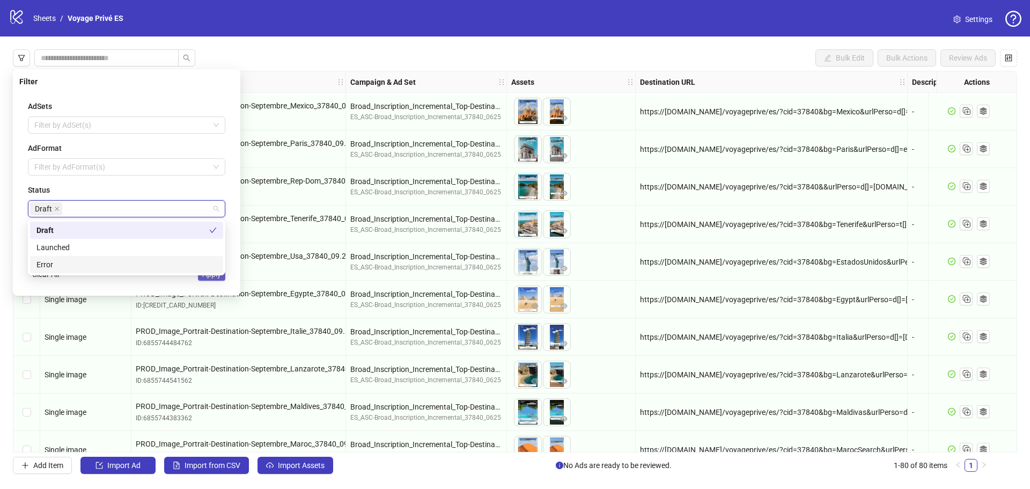
click at [216, 278] on button "Apply" at bounding box center [211, 274] width 27 height 13
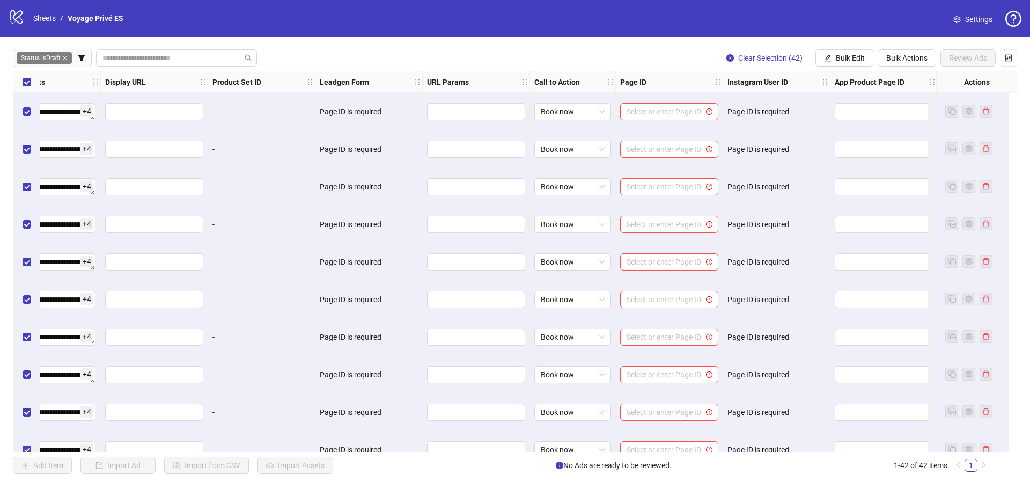
scroll to position [0, 1245]
click at [847, 53] on button "Bulk Edit" at bounding box center [844, 57] width 58 height 17
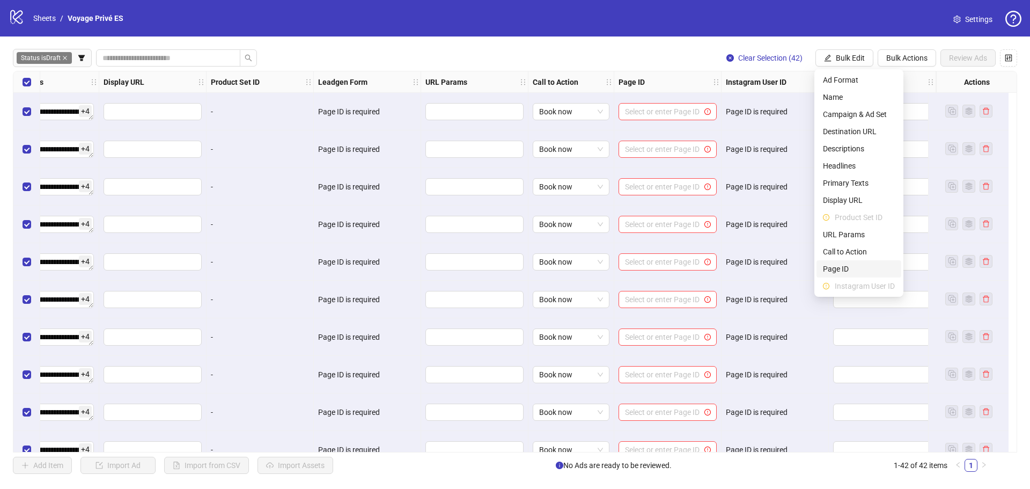
click at [847, 273] on span "Page ID" at bounding box center [859, 269] width 72 height 12
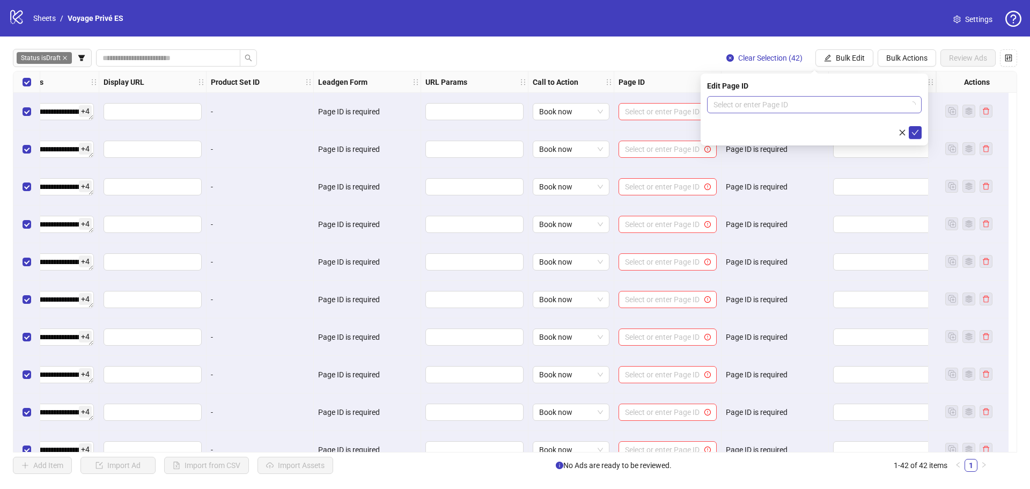
click at [754, 107] on input "search" at bounding box center [809, 105] width 192 height 16
click at [760, 103] on input "search" at bounding box center [809, 105] width 192 height 16
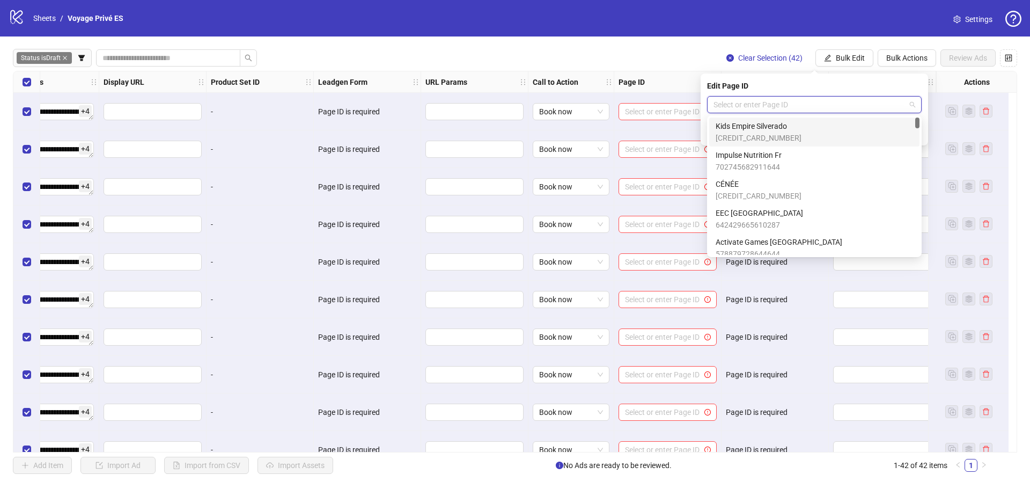
click at [760, 103] on input "search" at bounding box center [809, 105] width 192 height 16
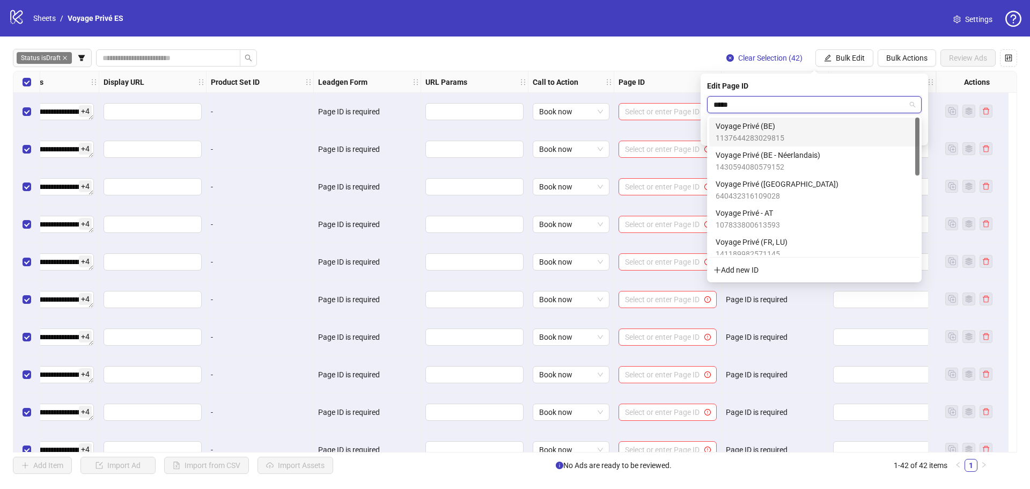
type input "******"
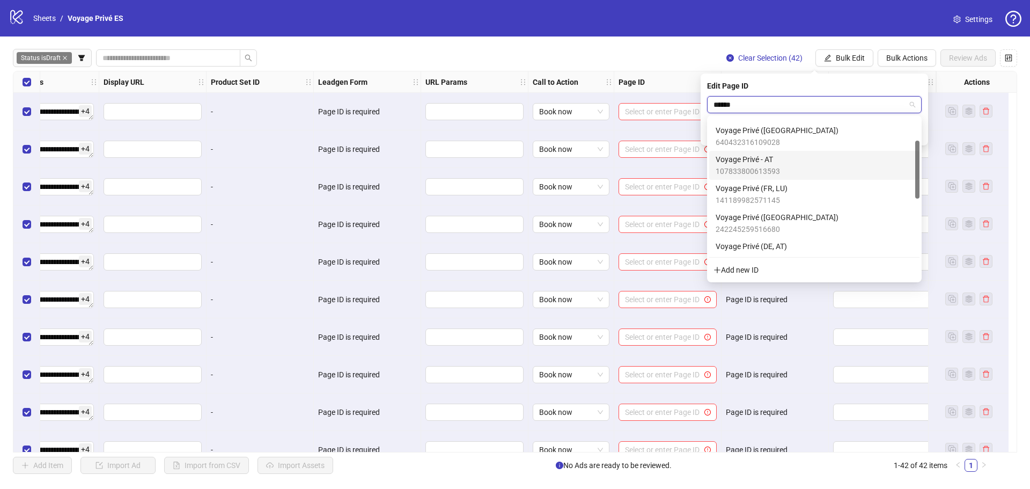
scroll to position [107, 0]
click at [776, 219] on span "Voyage Privé (ES)" at bounding box center [747, 222] width 64 height 12
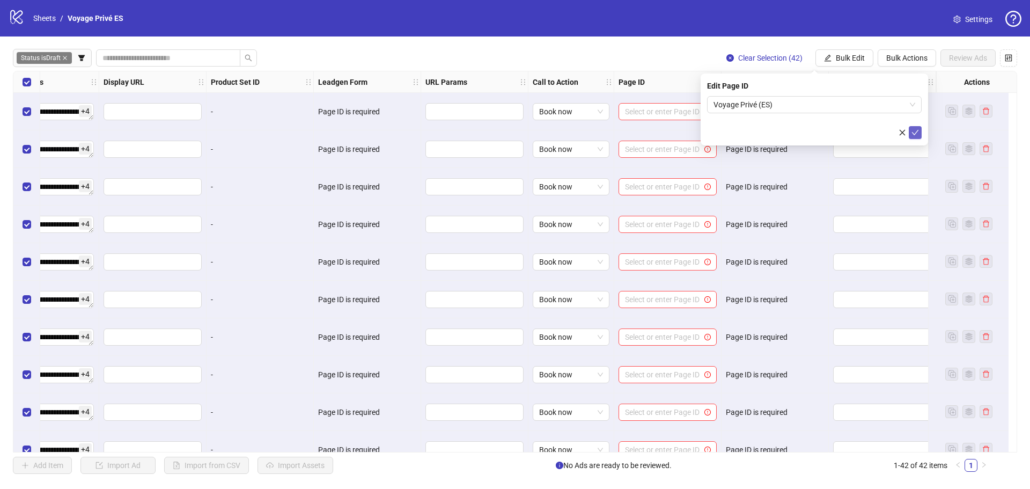
click at [916, 135] on icon "check" at bounding box center [915, 133] width 8 height 8
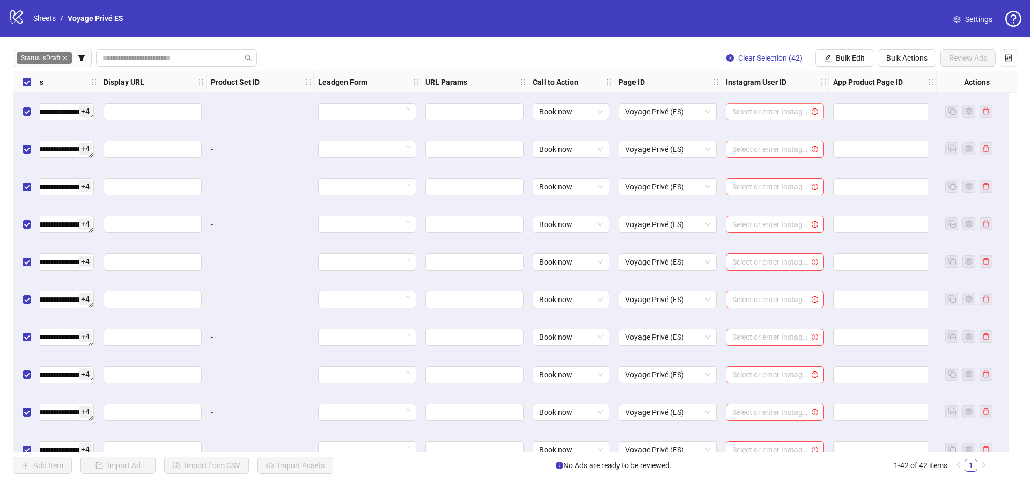
click at [781, 112] on input "search" at bounding box center [770, 111] width 76 height 16
click at [852, 58] on span "Bulk Edit" at bounding box center [849, 58] width 29 height 9
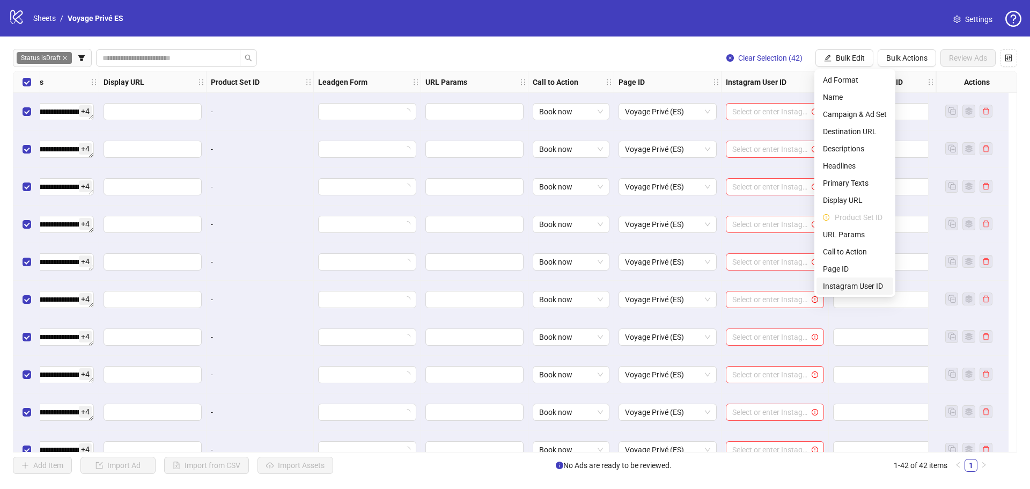
click at [847, 283] on span "Instagram User ID" at bounding box center [855, 286] width 64 height 12
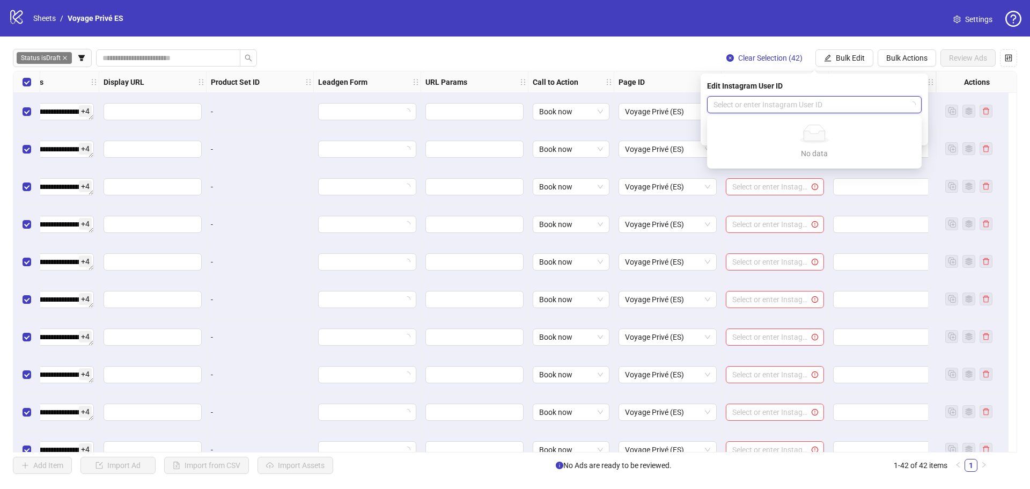
click at [817, 106] on input "search" at bounding box center [809, 105] width 192 height 16
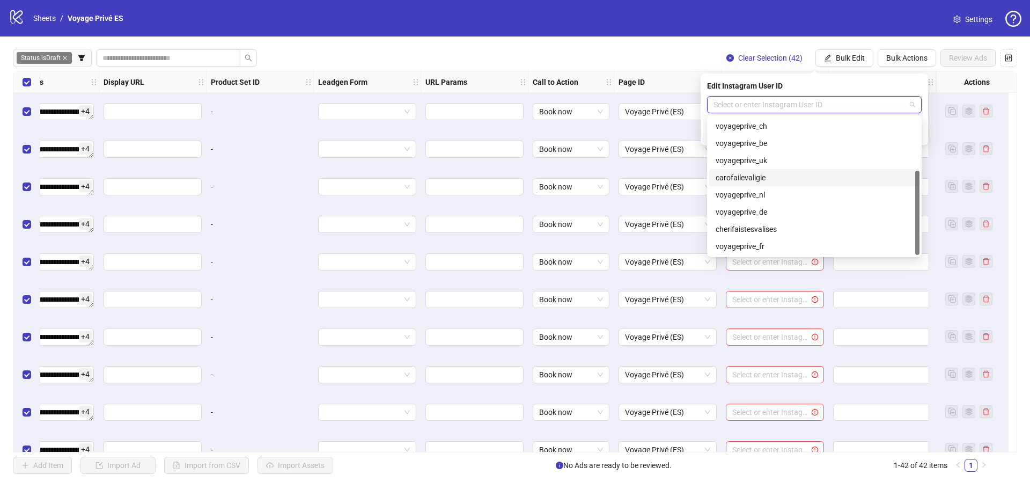
scroll to position [0, 0]
click at [753, 144] on div "voyageprive_es" at bounding box center [813, 143] width 197 height 12
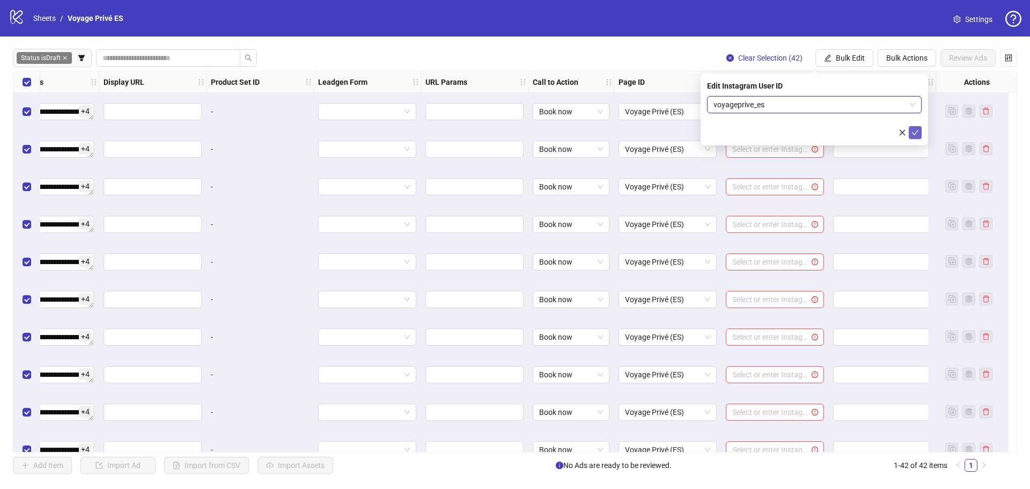
click at [915, 137] on span "submit" at bounding box center [915, 132] width 8 height 9
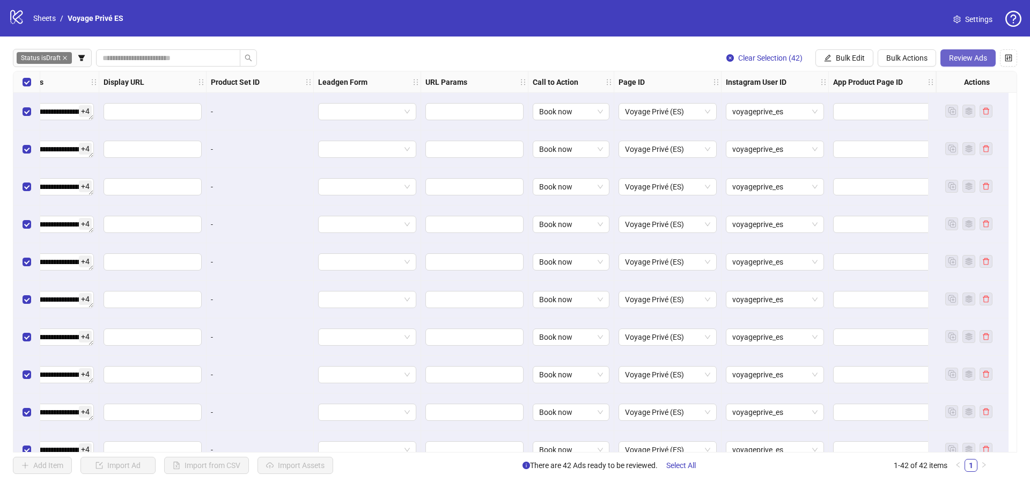
click at [963, 58] on span "Review Ads" at bounding box center [968, 58] width 38 height 9
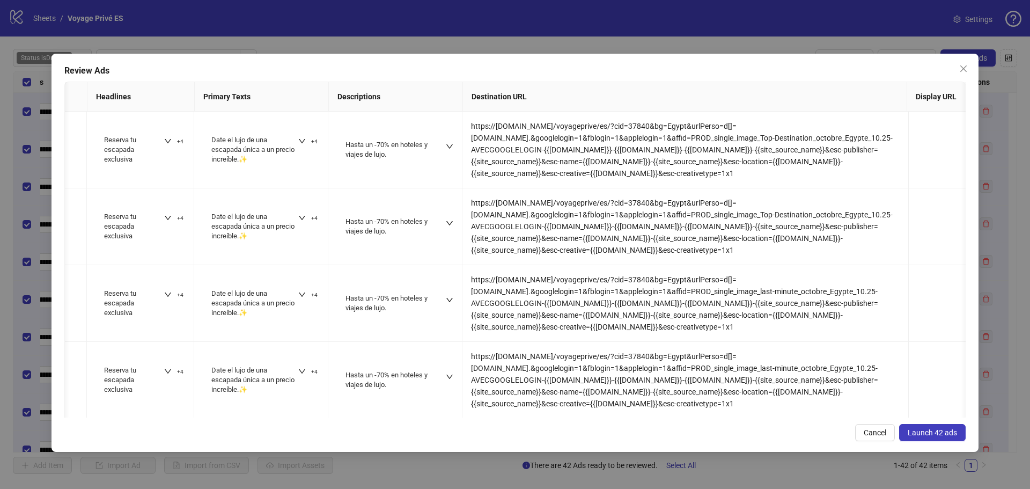
scroll to position [0, 483]
click at [942, 435] on span "Launch 42 ads" at bounding box center [931, 432] width 49 height 9
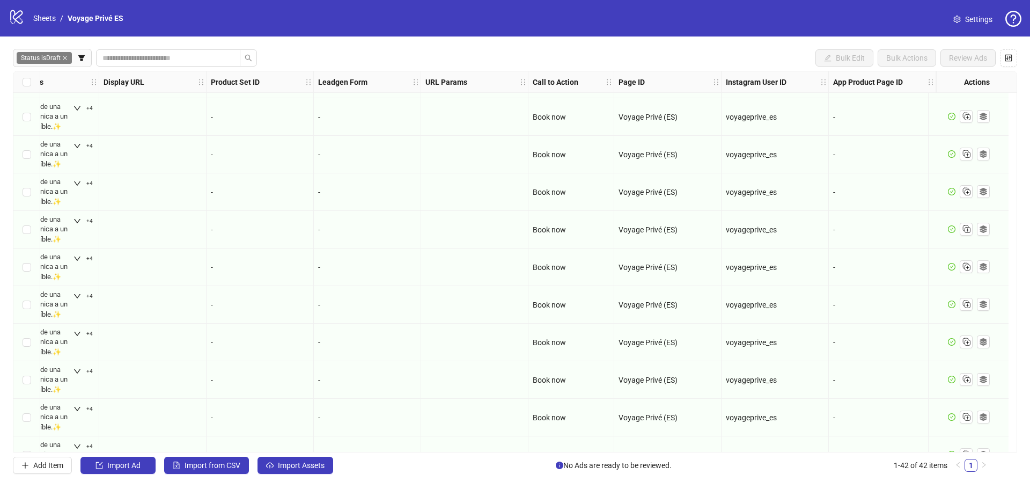
scroll to position [0, 1245]
